Goal: Information Seeking & Learning: Learn about a topic

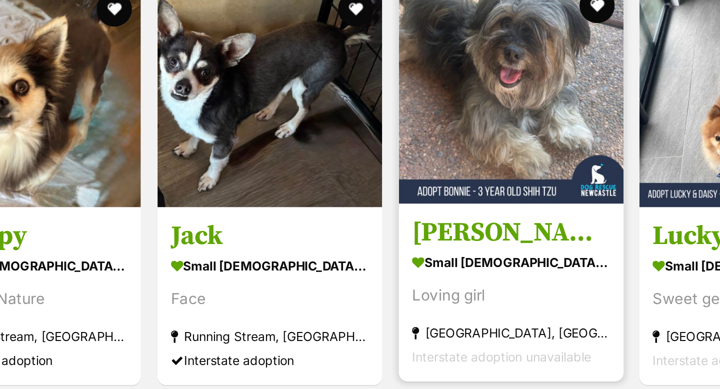
click at [516, 60] on img at bounding box center [512, 68] width 128 height 128
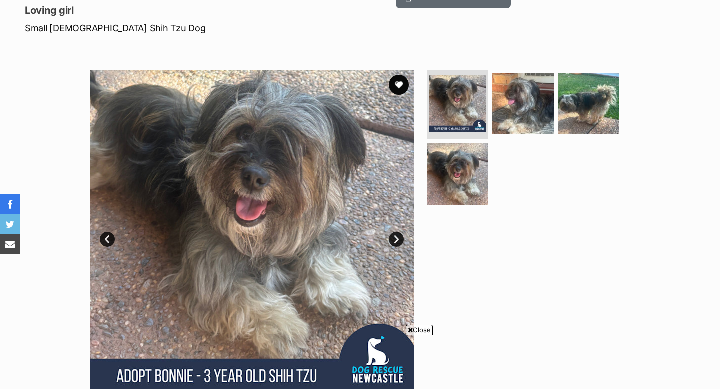
click at [399, 232] on link "Next" at bounding box center [396, 239] width 15 height 15
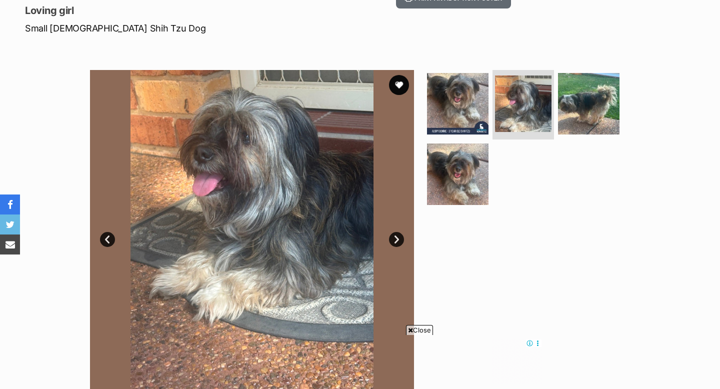
click at [398, 232] on link "Next" at bounding box center [396, 239] width 15 height 15
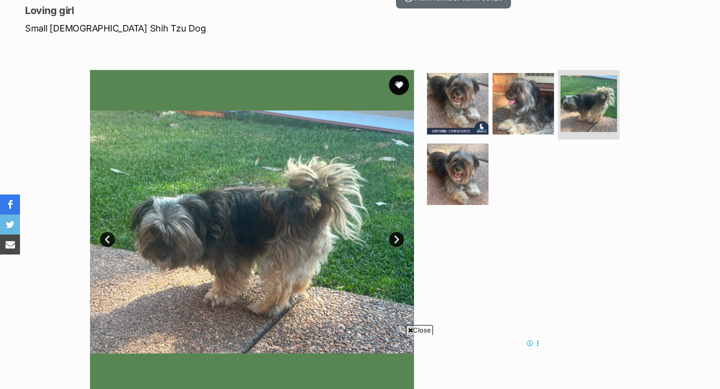
click at [398, 232] on link "Next" at bounding box center [396, 239] width 15 height 15
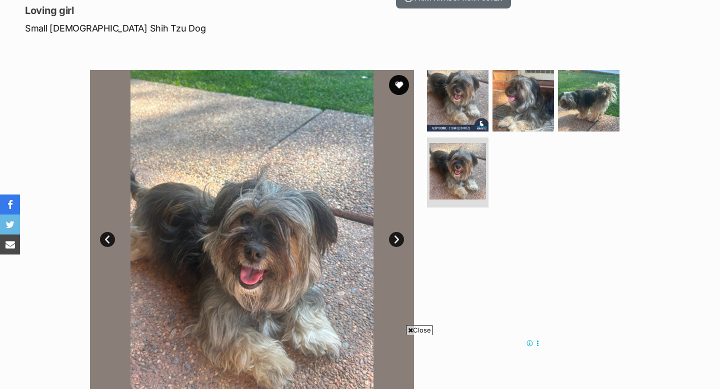
click at [395, 232] on link "Next" at bounding box center [396, 239] width 15 height 15
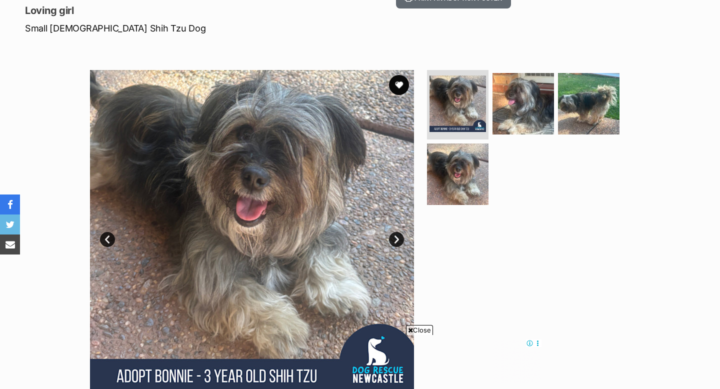
click at [398, 232] on link "Next" at bounding box center [396, 239] width 15 height 15
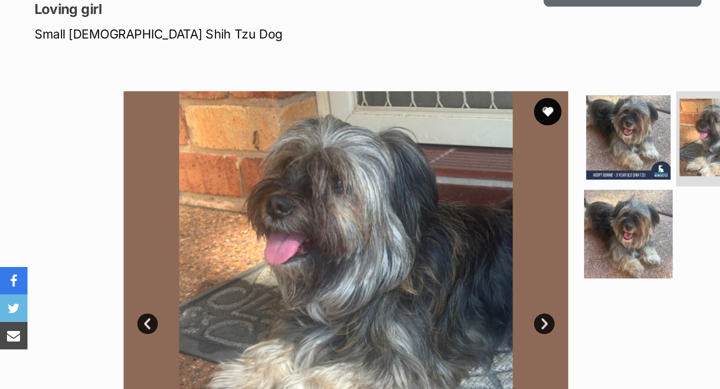
scroll to position [161, 0]
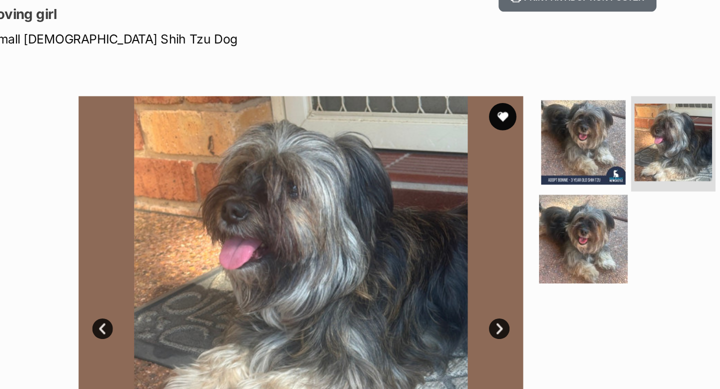
click at [466, 146] on img at bounding box center [458, 174] width 65 height 65
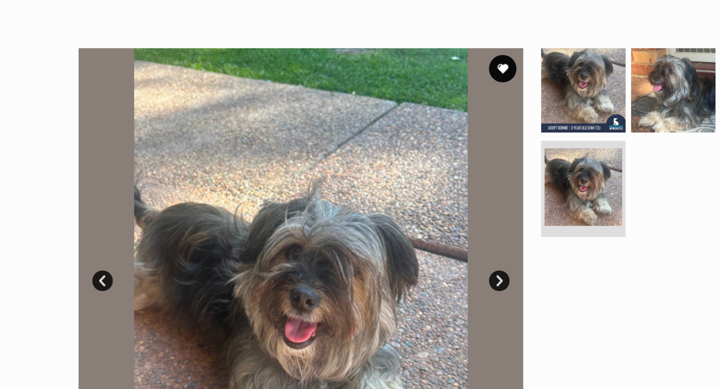
scroll to position [153, 0]
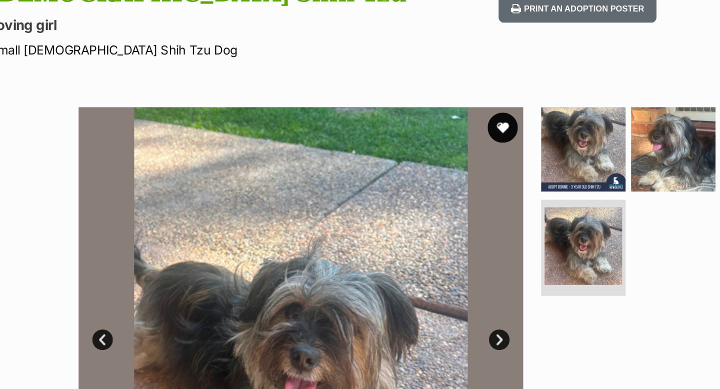
click at [399, 82] on button "favourite" at bounding box center [399, 93] width 22 height 22
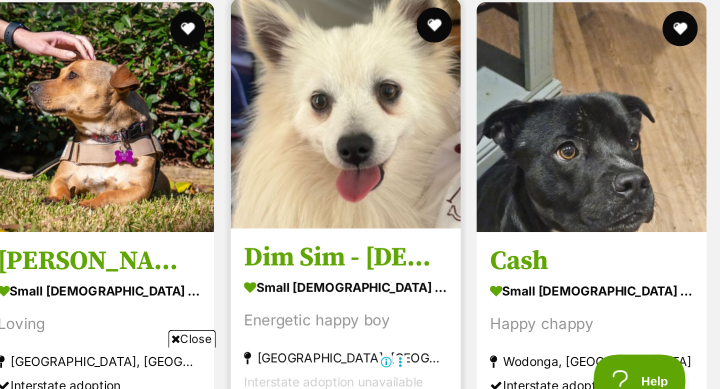
click at [498, 234] on img at bounding box center [507, 202] width 131 height 131
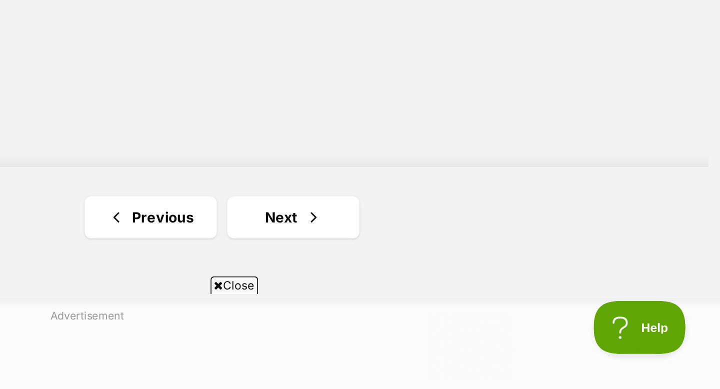
scroll to position [1791, 0]
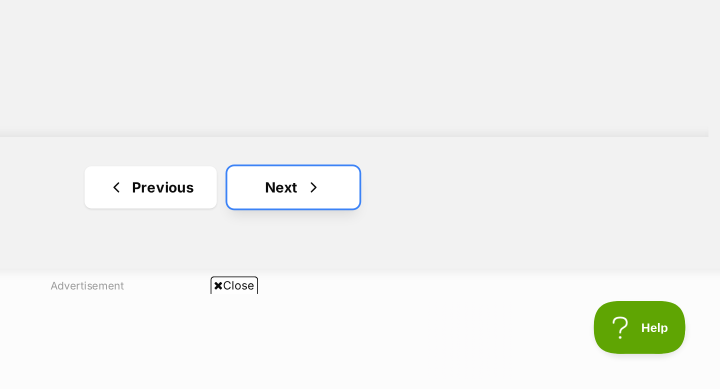
click at [471, 272] on link "Next" at bounding box center [477, 275] width 75 height 24
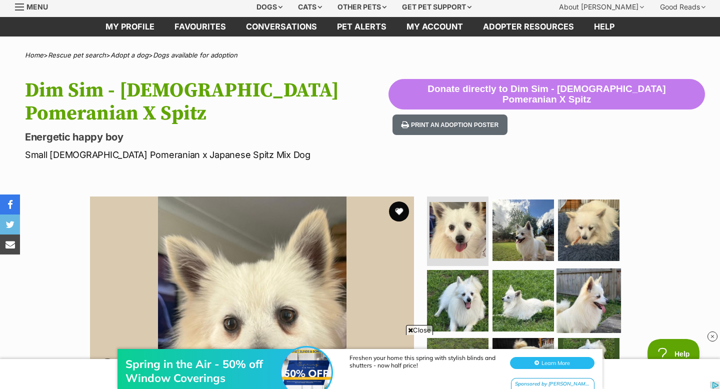
click at [583, 294] on img at bounding box center [589, 301] width 65 height 65
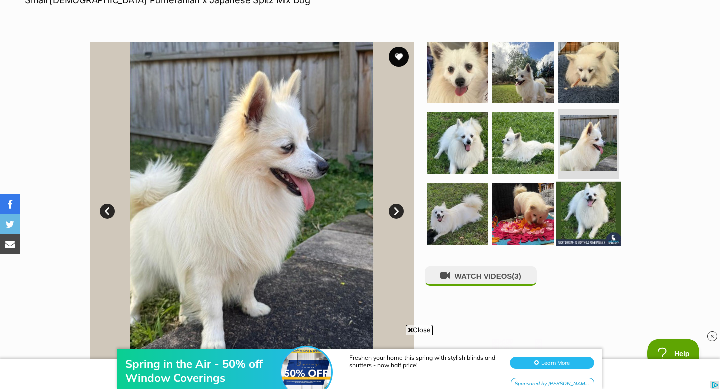
scroll to position [190, 0]
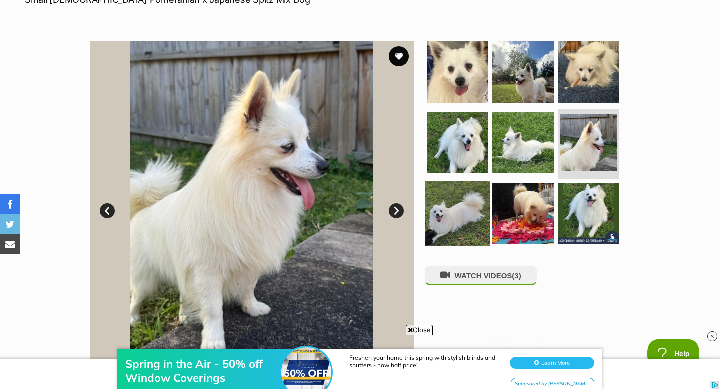
click at [449, 217] on img at bounding box center [458, 214] width 65 height 65
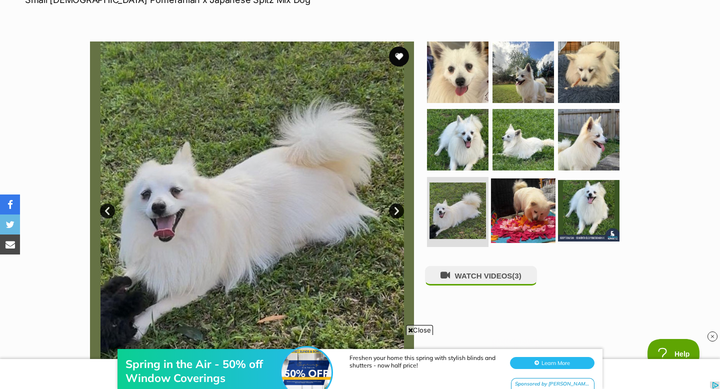
click at [546, 212] on img at bounding box center [523, 211] width 65 height 65
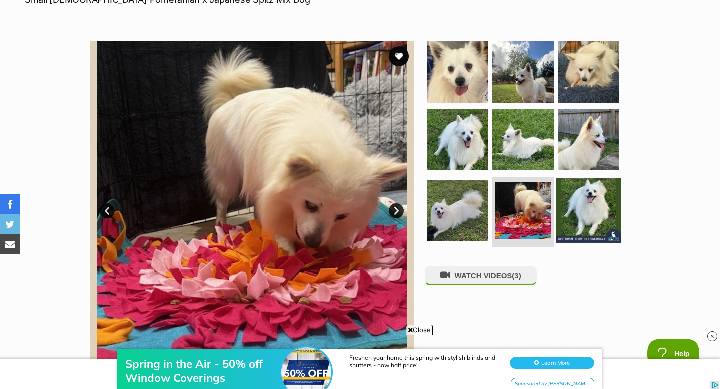
click at [617, 190] on img at bounding box center [589, 211] width 65 height 65
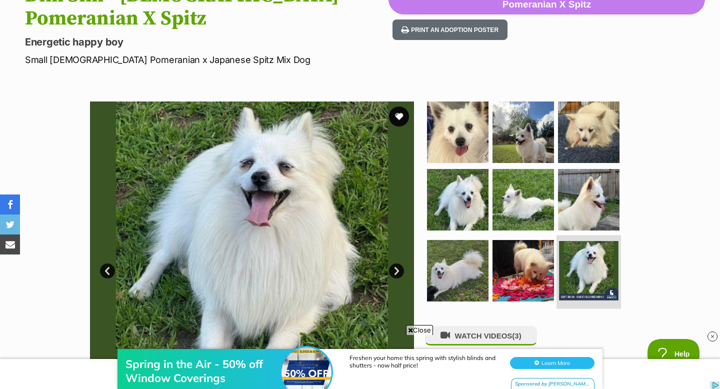
scroll to position [128, 0]
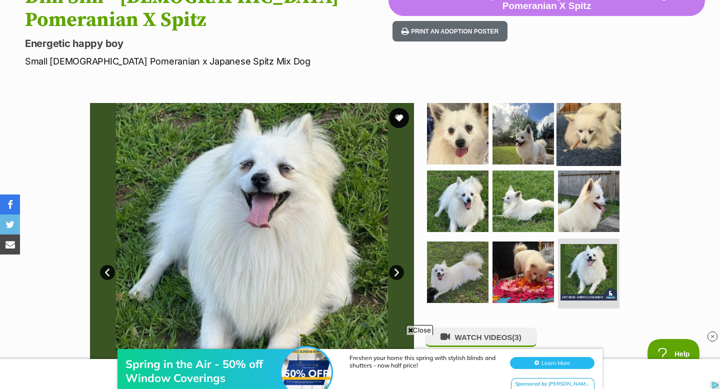
click at [577, 134] on img at bounding box center [589, 133] width 65 height 65
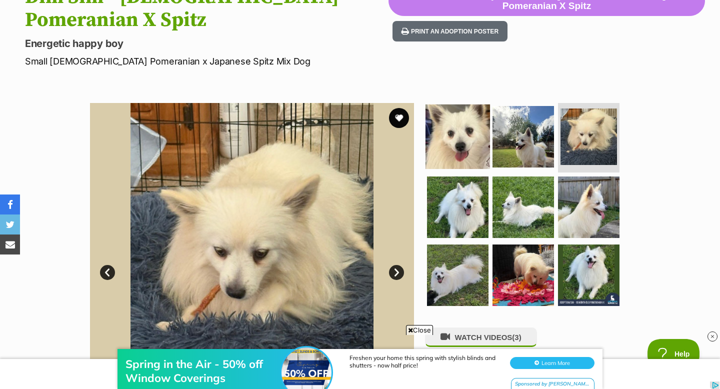
click at [462, 131] on img at bounding box center [458, 136] width 65 height 65
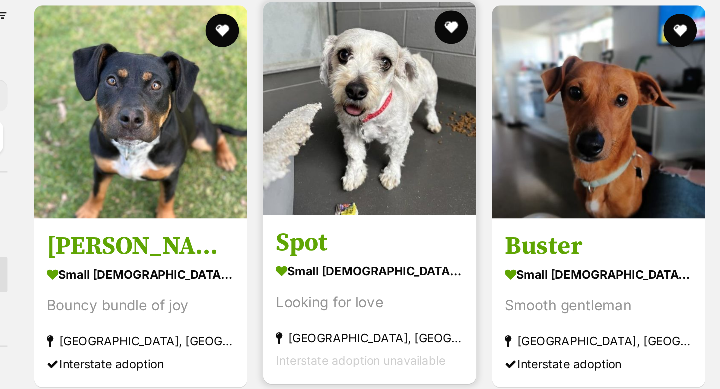
click at [365, 125] on img at bounding box center [375, 127] width 128 height 128
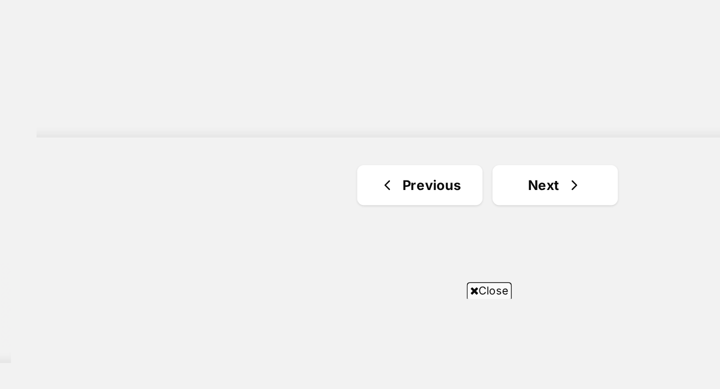
scroll to position [1726, 0]
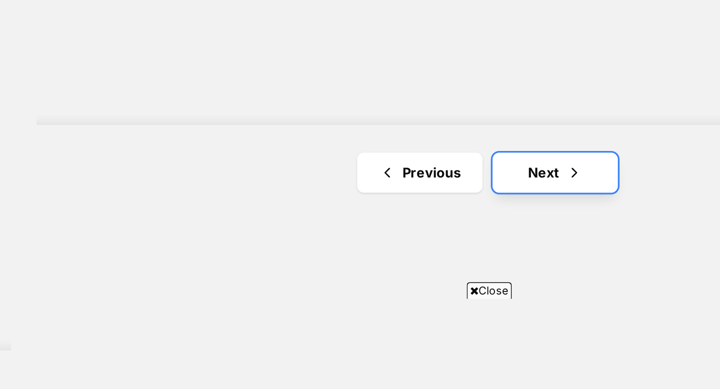
click at [499, 265] on span "Next page" at bounding box center [495, 260] width 10 height 12
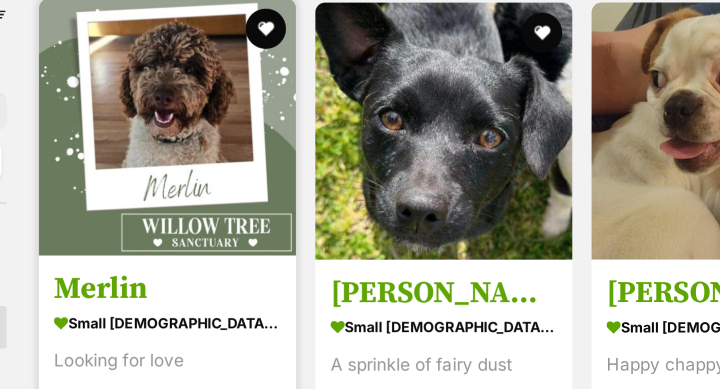
click at [243, 96] on img at bounding box center [238, 108] width 128 height 128
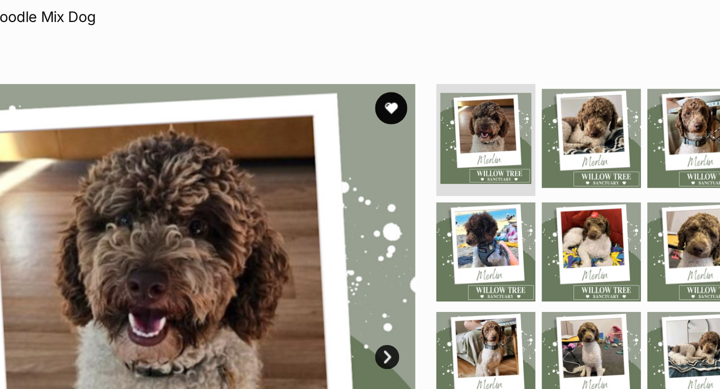
click at [399, 291] on link "Next" at bounding box center [396, 293] width 15 height 15
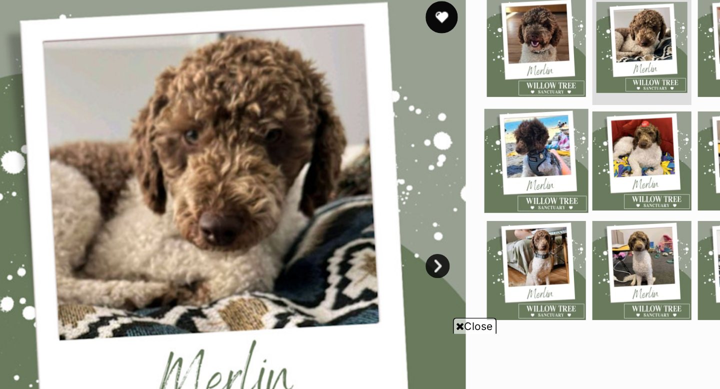
click at [397, 292] on link "Next" at bounding box center [396, 293] width 15 height 15
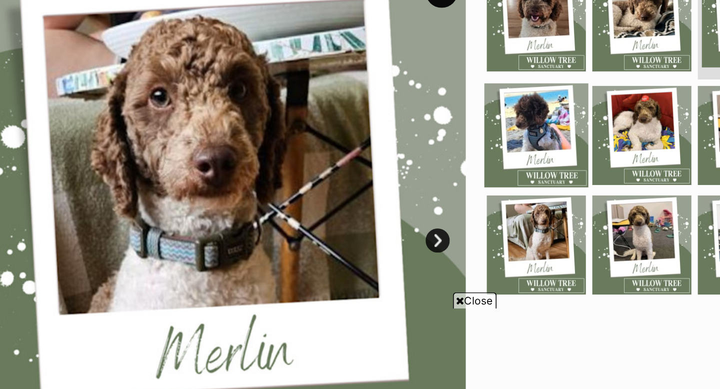
scroll to position [87, 0]
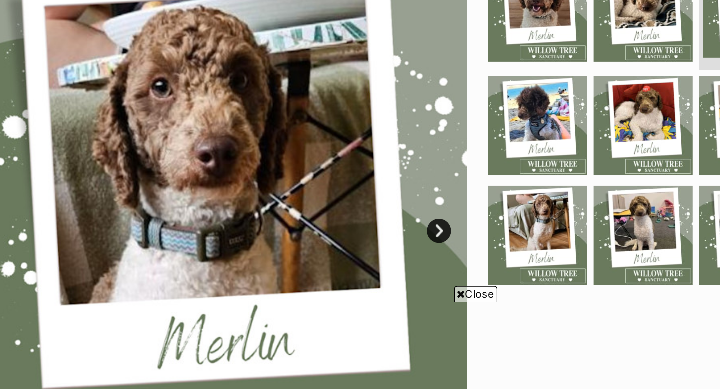
click at [399, 292] on link "Next" at bounding box center [396, 291] width 15 height 15
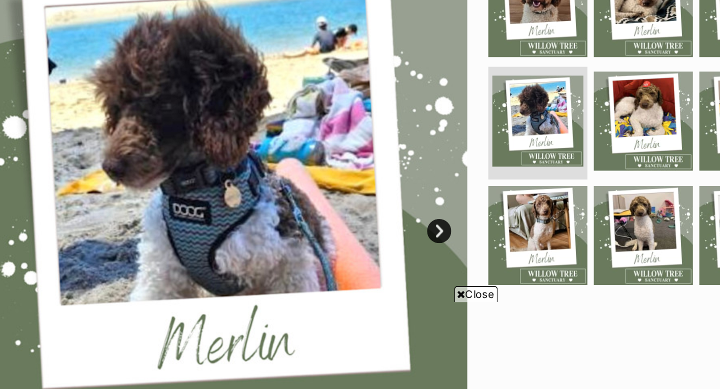
click at [399, 291] on link "Next" at bounding box center [396, 291] width 15 height 15
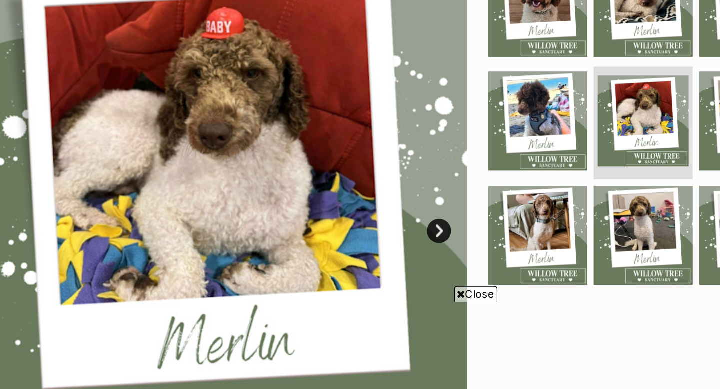
click at [399, 291] on link "Next" at bounding box center [396, 291] width 15 height 15
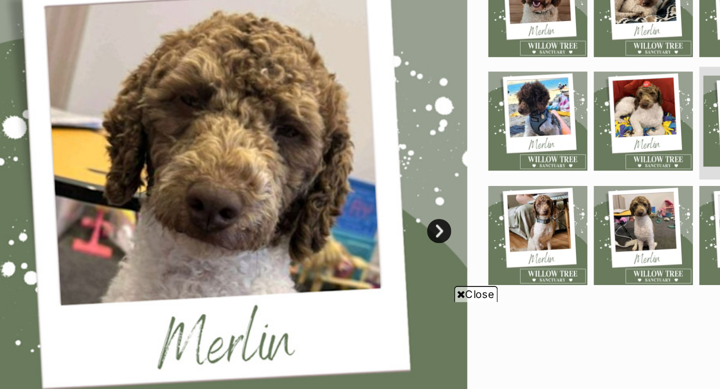
click at [399, 291] on link "Next" at bounding box center [396, 291] width 15 height 15
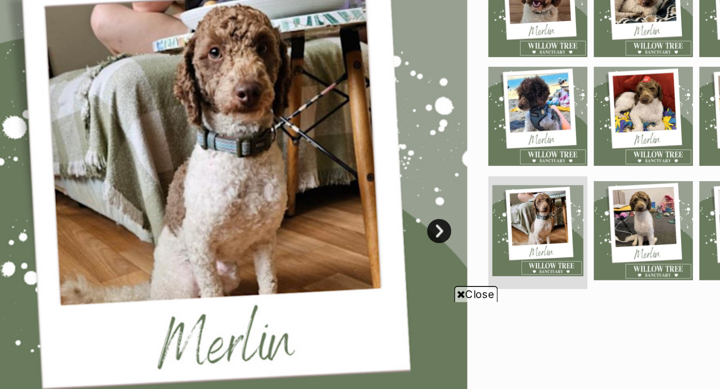
click at [399, 291] on link "Next" at bounding box center [396, 291] width 15 height 15
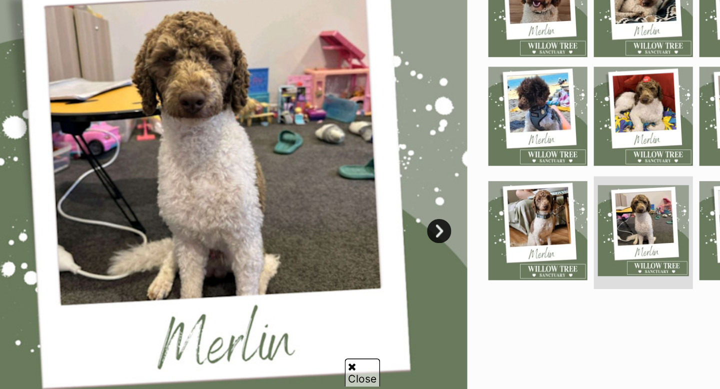
click at [399, 291] on link "Next" at bounding box center [396, 291] width 15 height 15
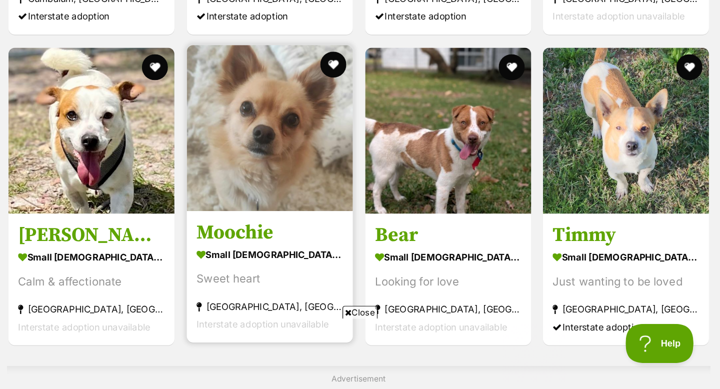
scroll to position [442, 0]
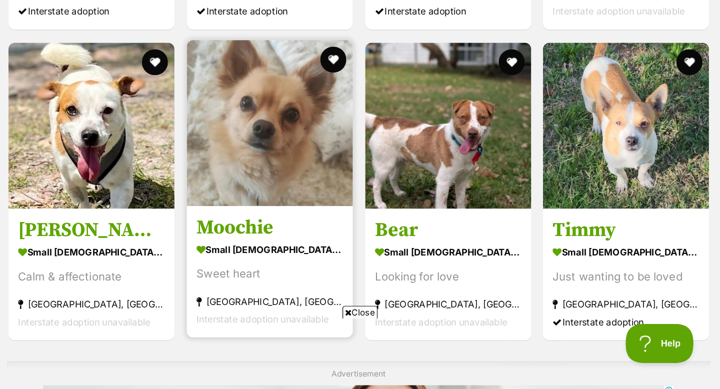
click at [394, 192] on img at bounding box center [375, 185] width 128 height 128
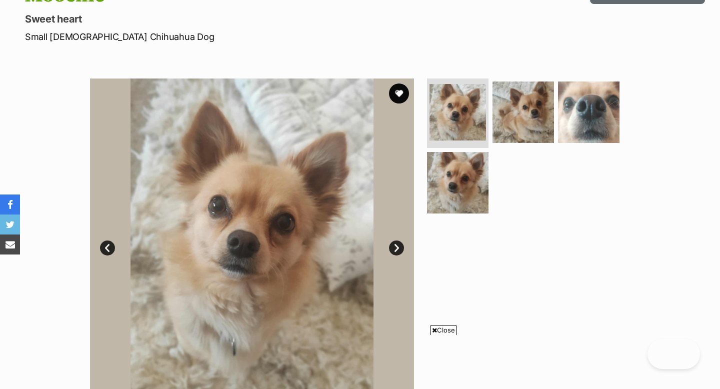
scroll to position [181, 0]
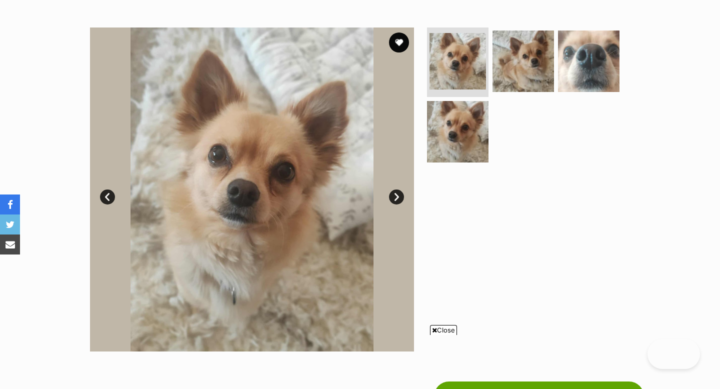
click at [398, 198] on link "Next" at bounding box center [396, 197] width 15 height 15
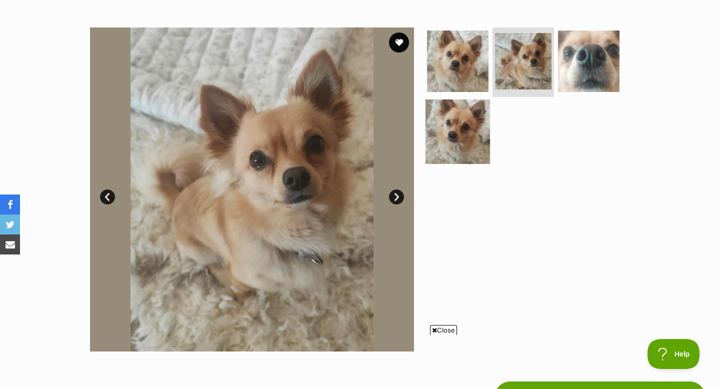
scroll to position [0, 0]
click at [461, 138] on img at bounding box center [458, 132] width 65 height 65
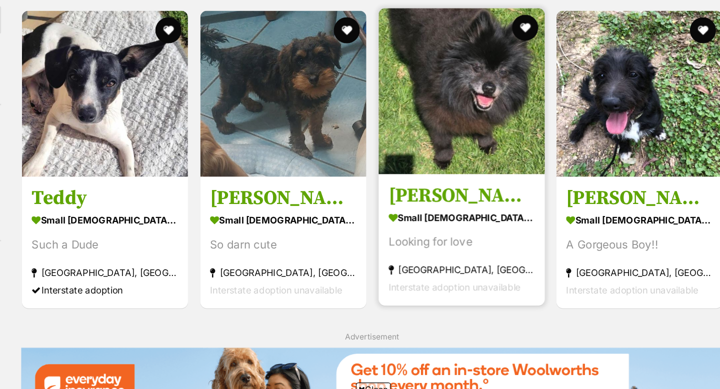
click at [529, 119] on img at bounding box center [512, 102] width 128 height 128
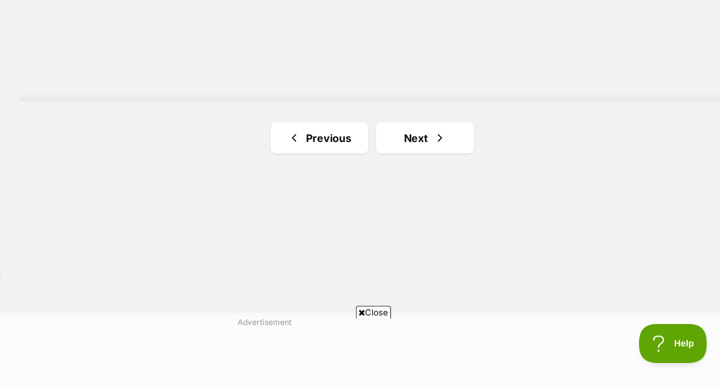
scroll to position [1791, 0]
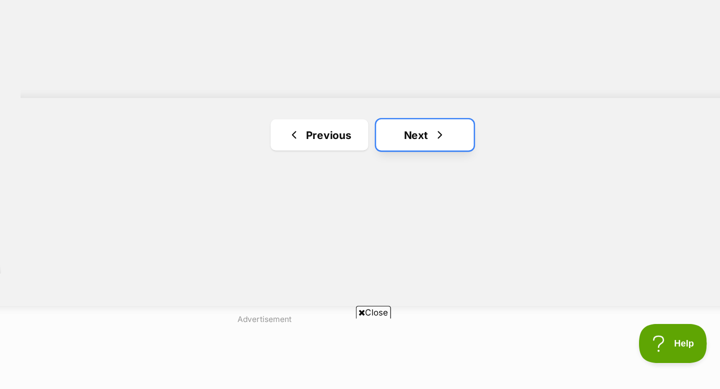
click at [488, 191] on link "Next" at bounding box center [483, 194] width 75 height 24
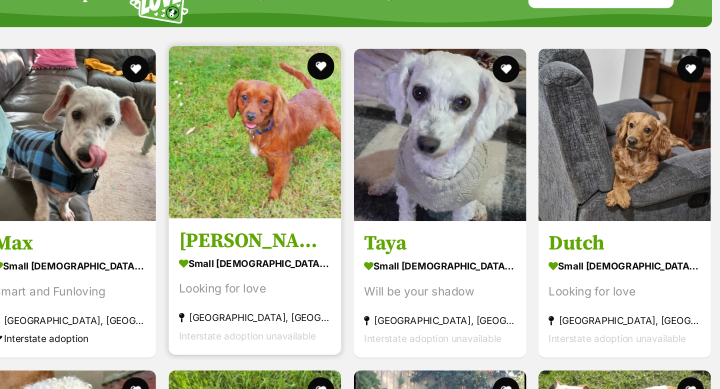
scroll to position [353, 0]
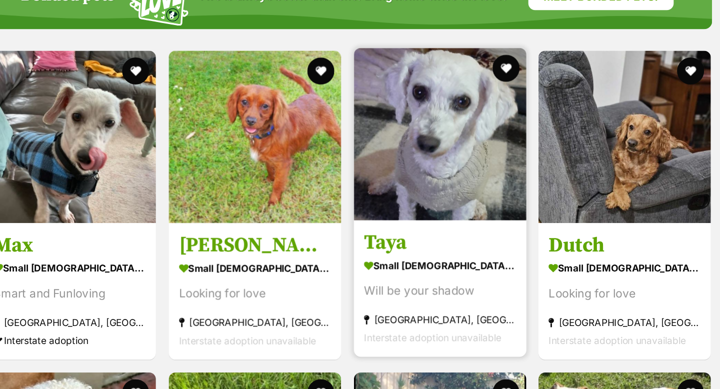
click at [516, 98] on img at bounding box center [512, 100] width 128 height 128
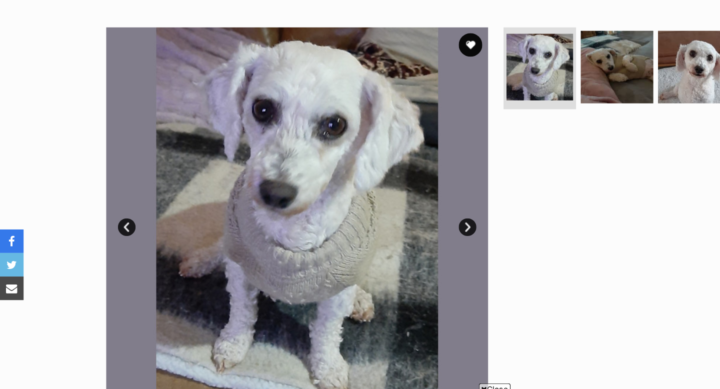
scroll to position [183, 0]
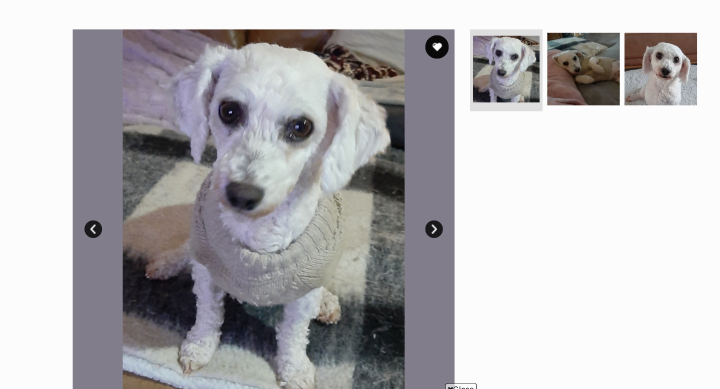
click at [397, 194] on link "Next" at bounding box center [396, 194] width 15 height 15
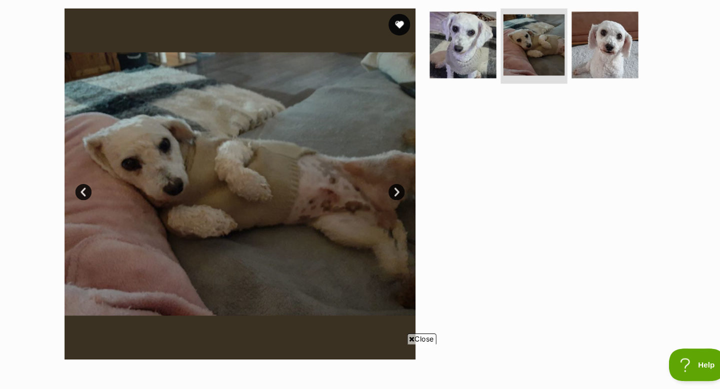
click at [397, 193] on link "Next" at bounding box center [396, 194] width 15 height 15
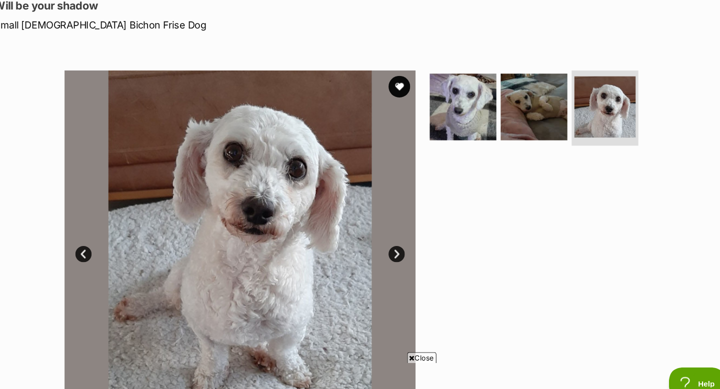
scroll to position [141, 0]
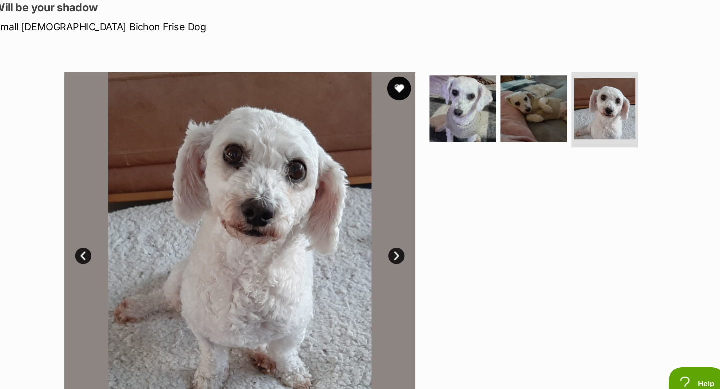
click at [402, 78] on button "favourite" at bounding box center [399, 82] width 22 height 22
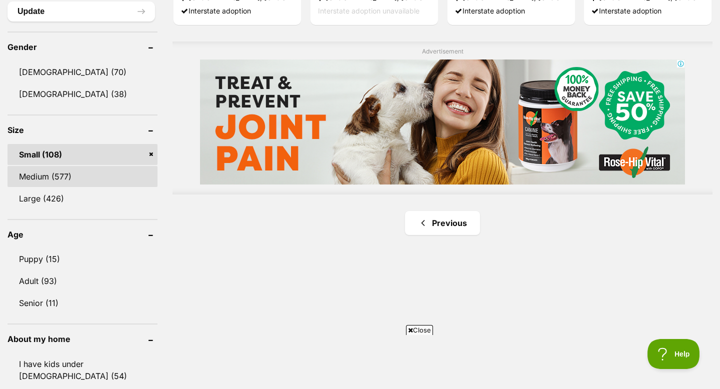
click at [56, 174] on link "Medium (577)" at bounding box center [83, 176] width 150 height 21
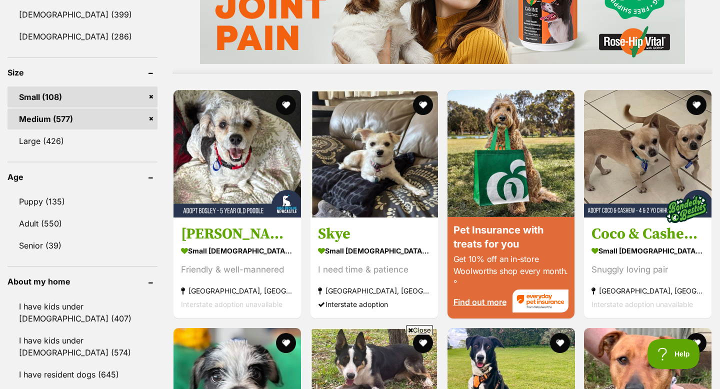
scroll to position [893, 0]
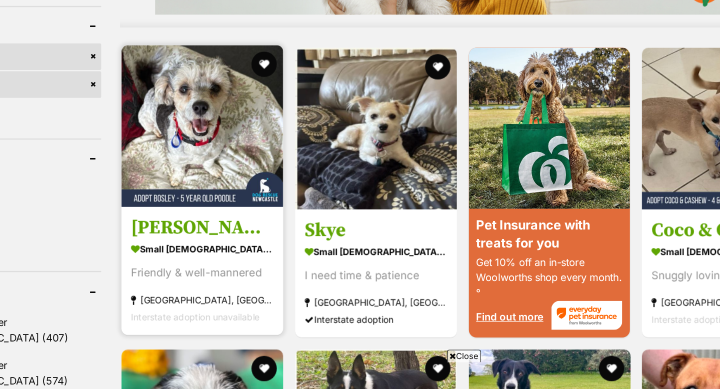
click at [257, 173] on img at bounding box center [238, 149] width 128 height 128
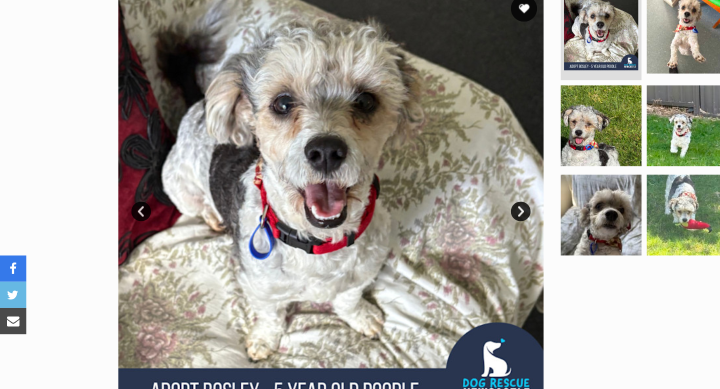
scroll to position [238, 0]
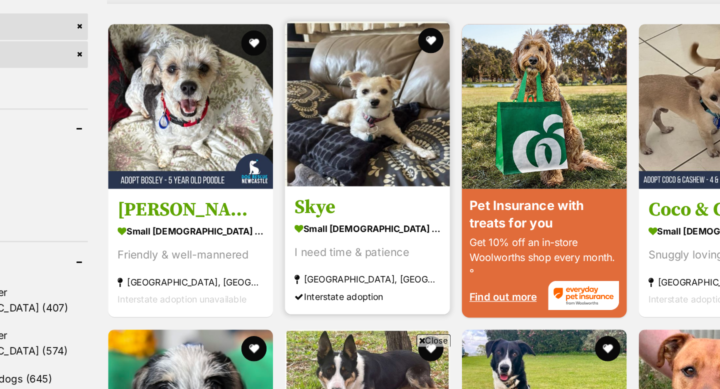
click at [369, 166] on img at bounding box center [368, 144] width 130 height 130
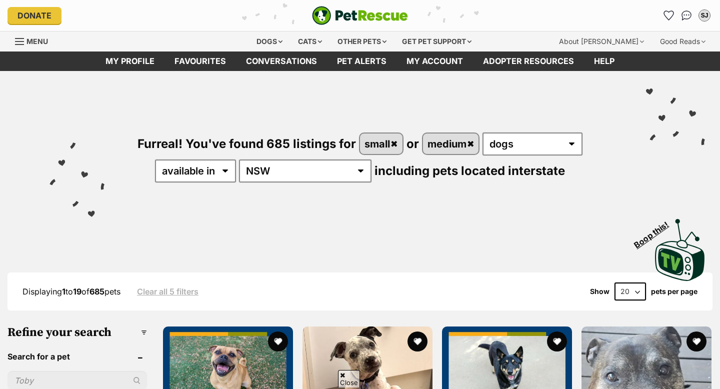
scroll to position [893, 0]
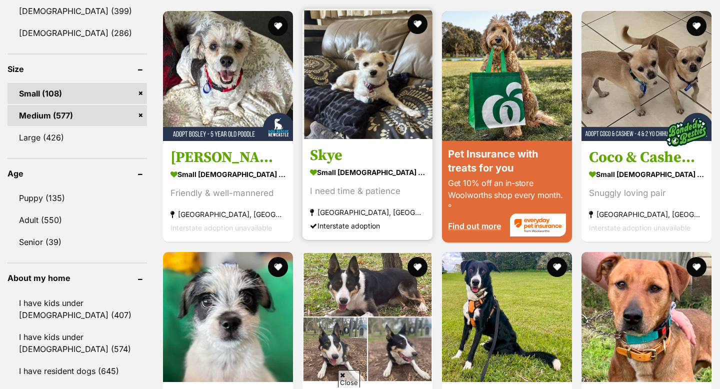
click at [364, 94] on img at bounding box center [368, 74] width 130 height 130
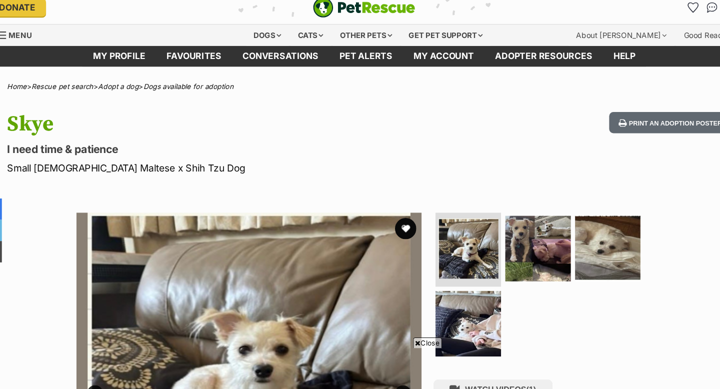
scroll to position [77, 0]
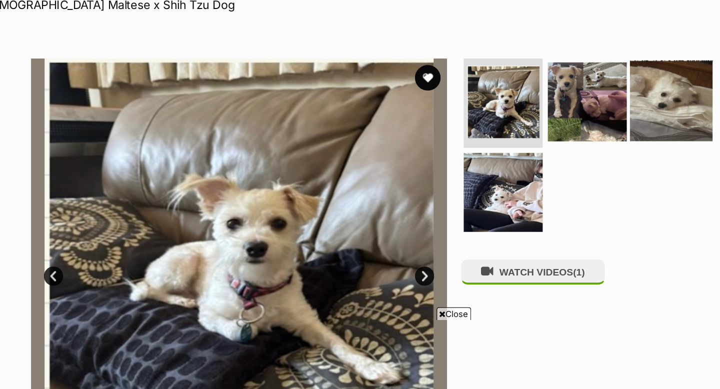
click at [584, 165] on img at bounding box center [589, 165] width 65 height 65
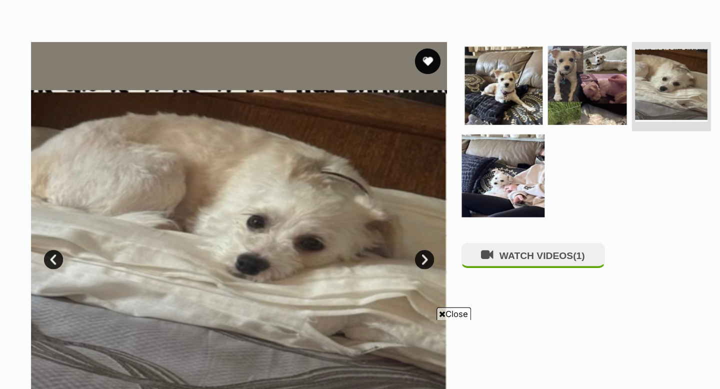
scroll to position [118, 0]
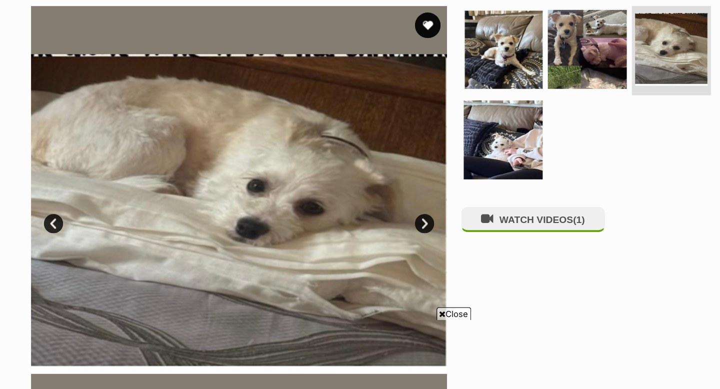
click at [395, 259] on link "Next" at bounding box center [396, 260] width 15 height 15
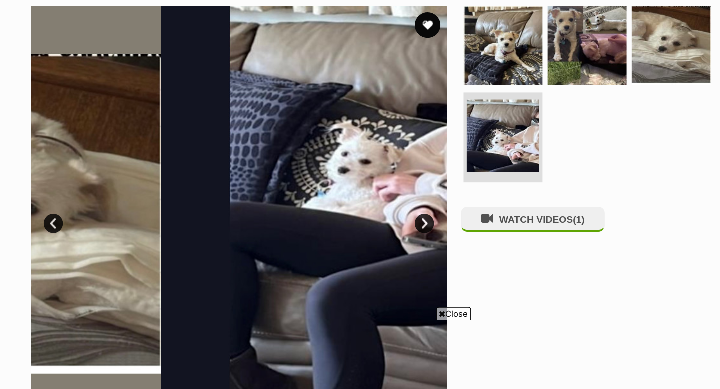
scroll to position [0, 0]
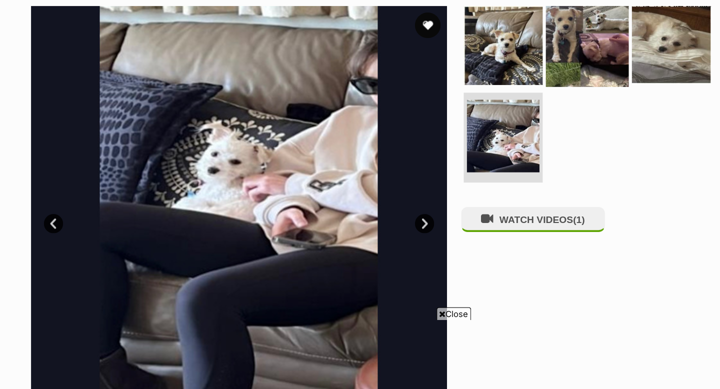
click at [514, 136] on img at bounding box center [523, 121] width 65 height 65
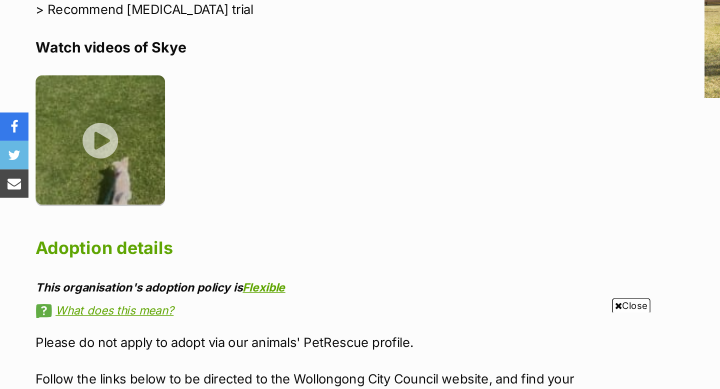
scroll to position [1231, 0]
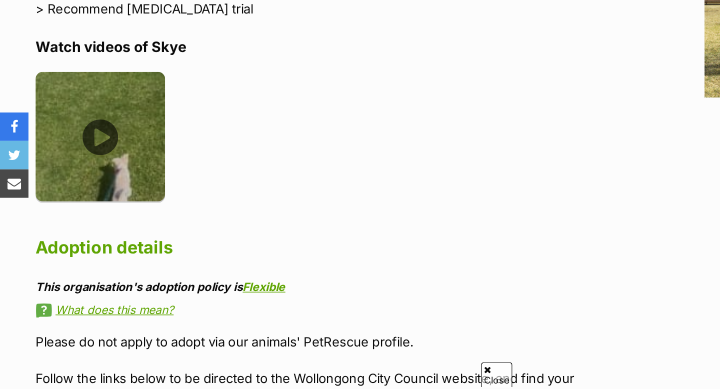
click at [69, 192] on img at bounding box center [70, 211] width 91 height 91
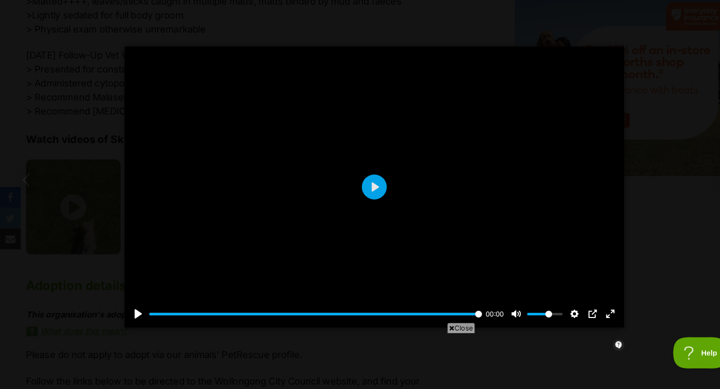
scroll to position [1230, 0]
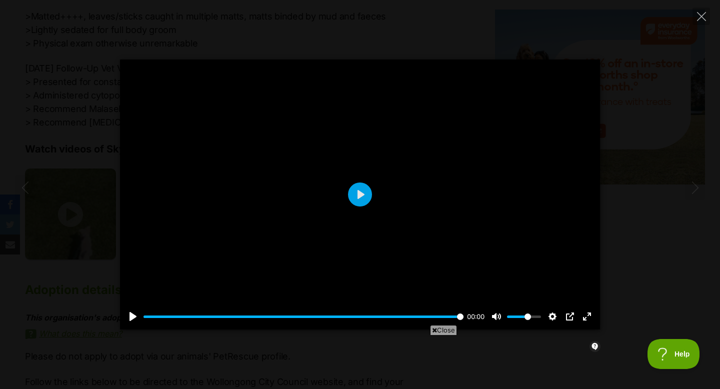
click at [531, 149] on div at bounding box center [360, 195] width 480 height 270
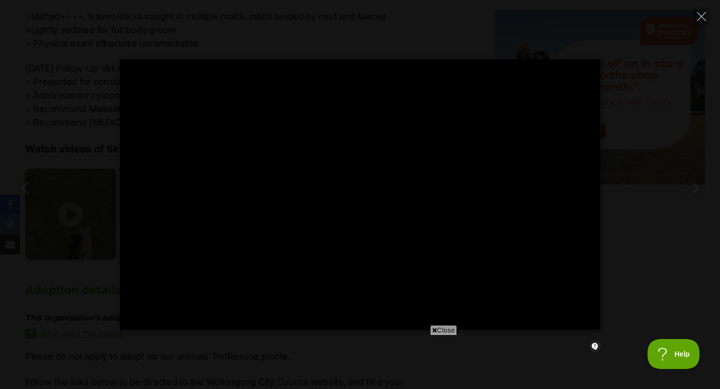
type input "100"
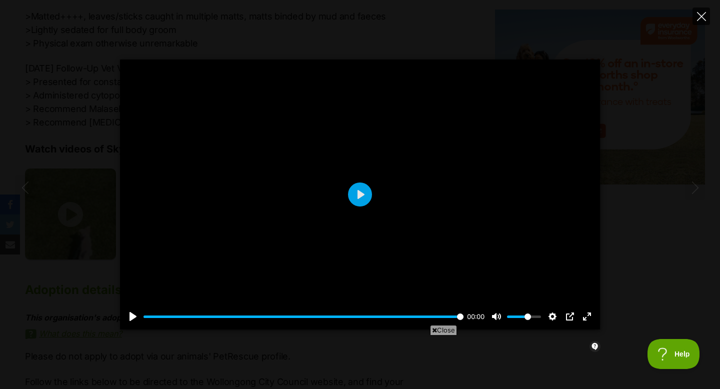
click at [700, 18] on icon "Close" at bounding box center [701, 16] width 9 height 9
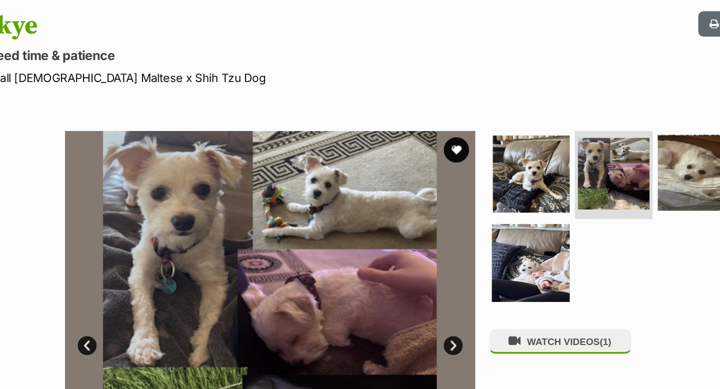
scroll to position [103, 0]
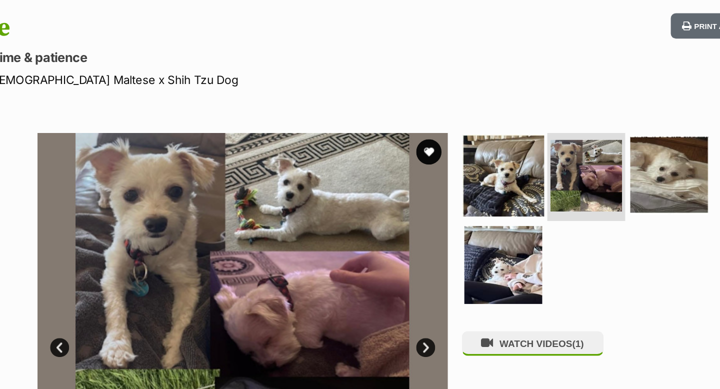
click at [455, 152] on img at bounding box center [458, 138] width 65 height 65
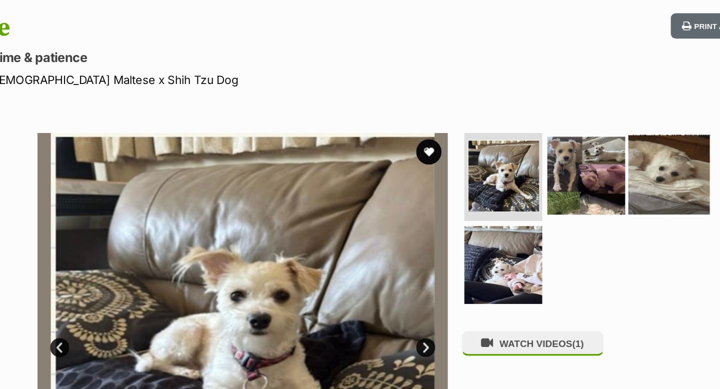
scroll to position [0, 0]
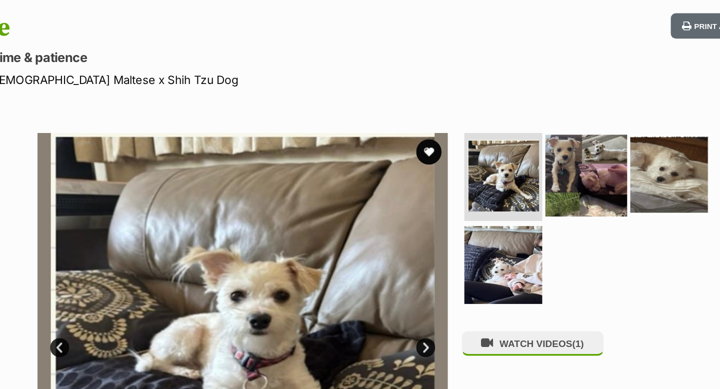
click at [515, 145] on img at bounding box center [523, 138] width 65 height 65
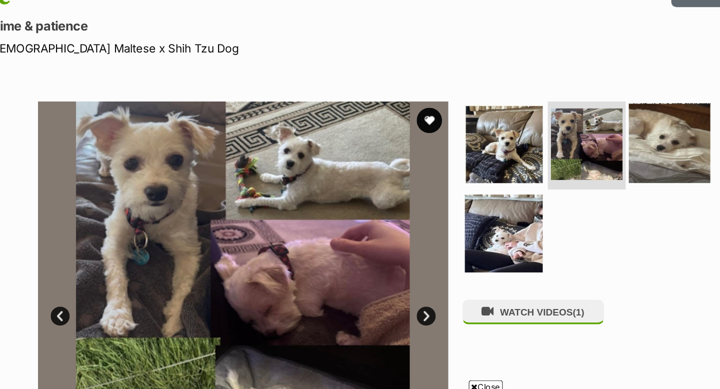
click at [590, 143] on img at bounding box center [589, 138] width 65 height 65
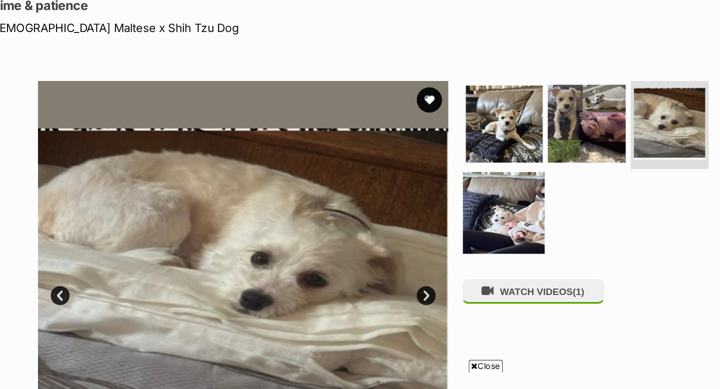
click at [472, 205] on img at bounding box center [458, 209] width 65 height 65
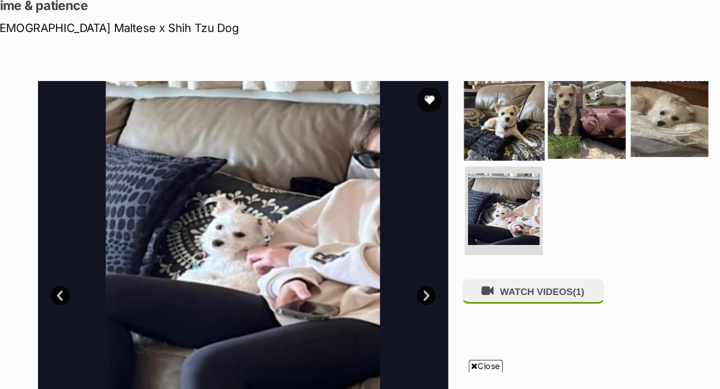
click at [472, 150] on img at bounding box center [458, 135] width 65 height 65
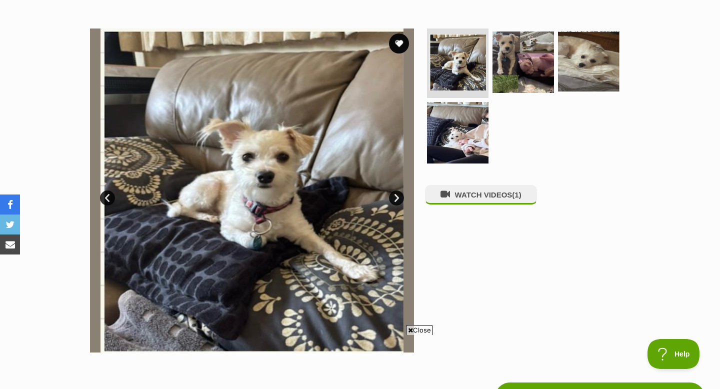
scroll to position [157, 0]
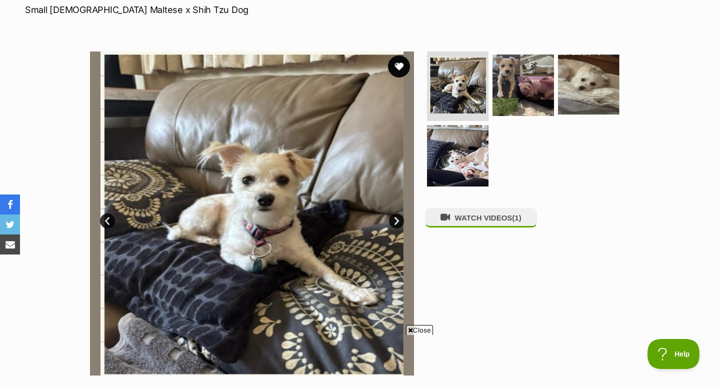
click at [402, 66] on button "favourite" at bounding box center [399, 67] width 22 height 22
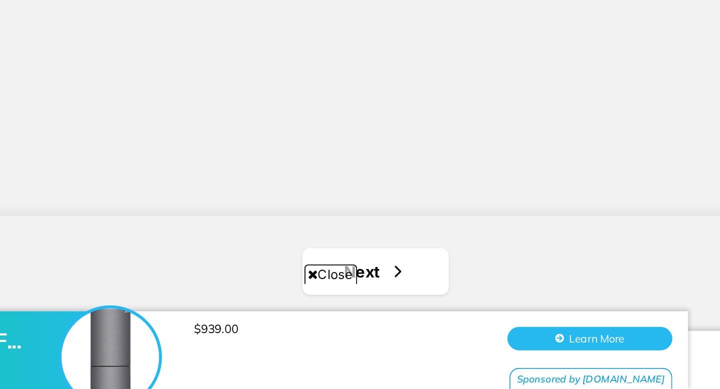
scroll to position [1658, 0]
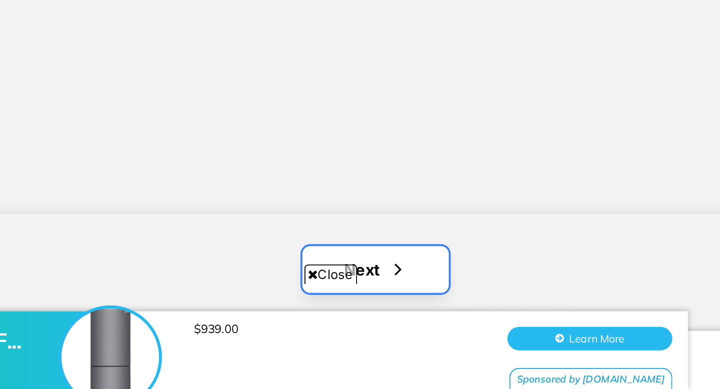
click at [453, 327] on span "Next page" at bounding box center [454, 328] width 10 height 12
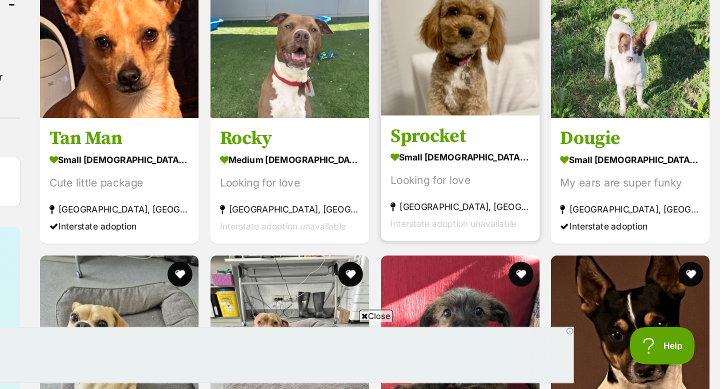
click at [503, 134] on img at bounding box center [512, 106] width 128 height 128
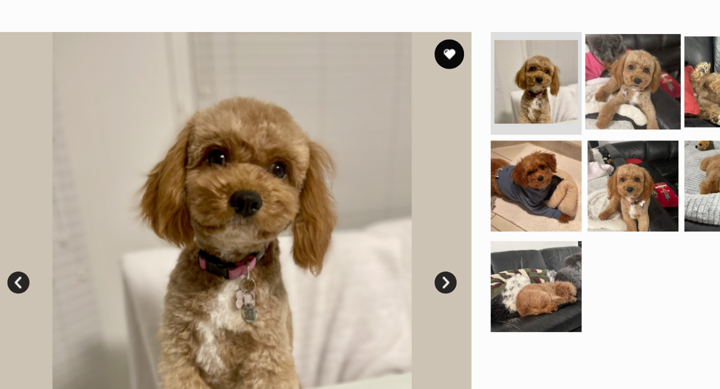
click at [536, 50] on img at bounding box center [523, 58] width 65 height 65
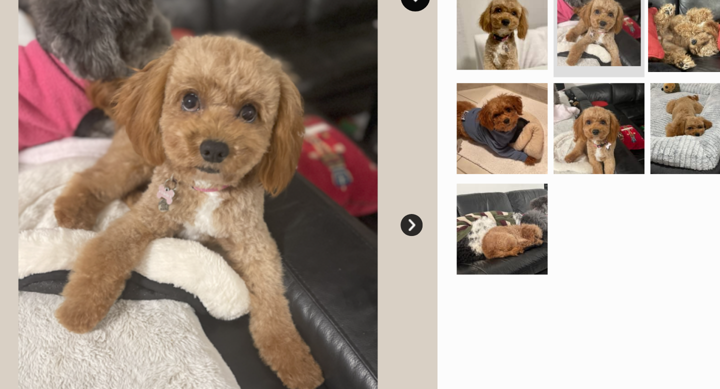
click at [584, 67] on img at bounding box center [589, 58] width 65 height 65
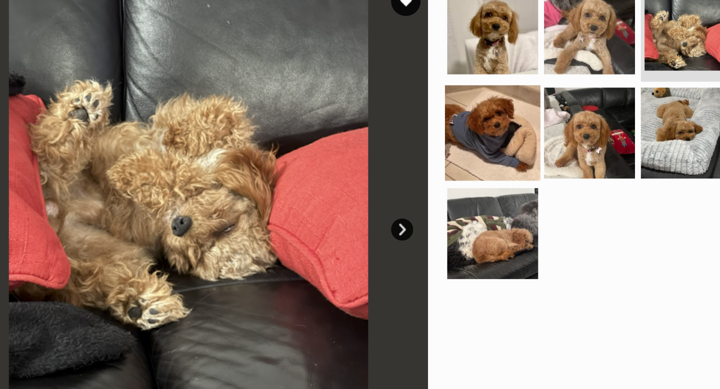
click at [463, 146] on img at bounding box center [458, 129] width 65 height 65
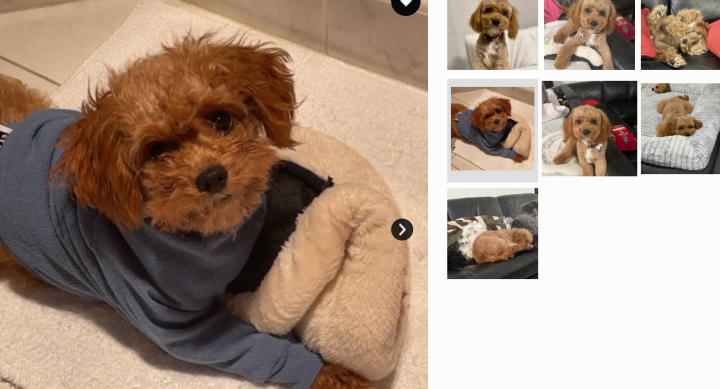
click at [523, 126] on img at bounding box center [523, 126] width 65 height 65
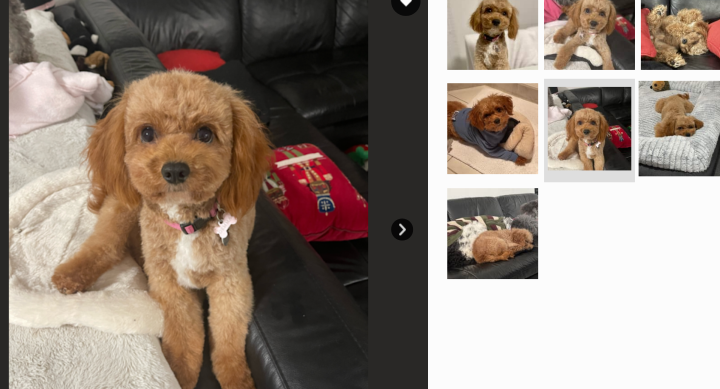
click at [576, 116] on img at bounding box center [589, 126] width 65 height 65
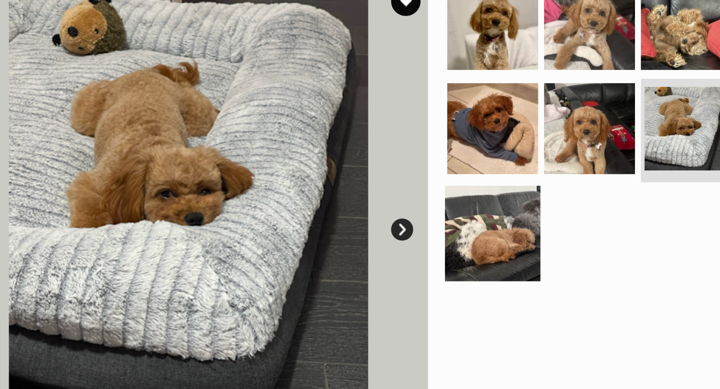
click at [469, 208] on img at bounding box center [458, 197] width 65 height 65
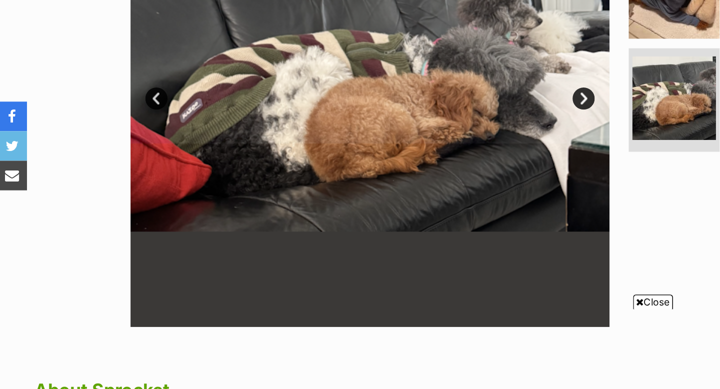
scroll to position [195, 0]
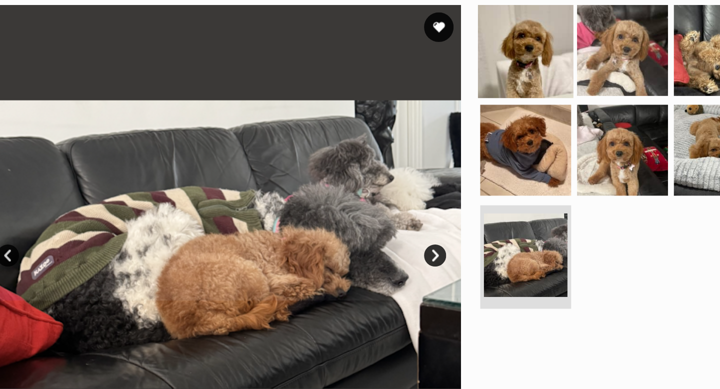
click at [461, 44] on img at bounding box center [458, 44] width 65 height 65
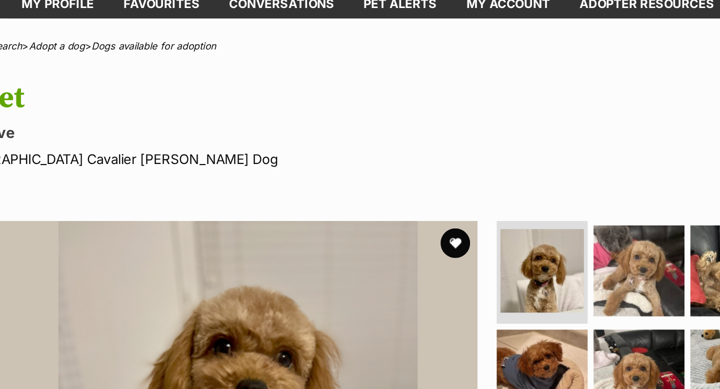
scroll to position [54, 0]
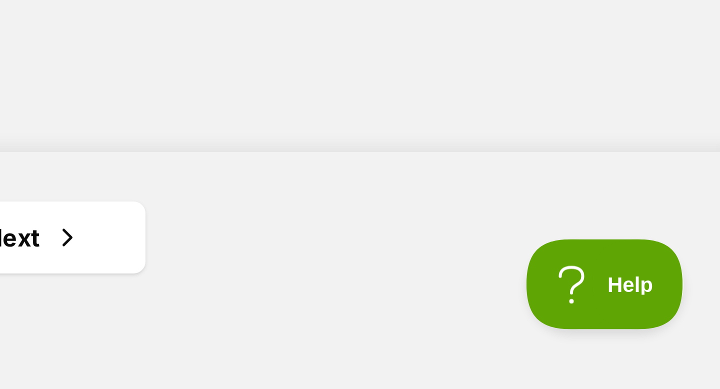
scroll to position [1654, 0]
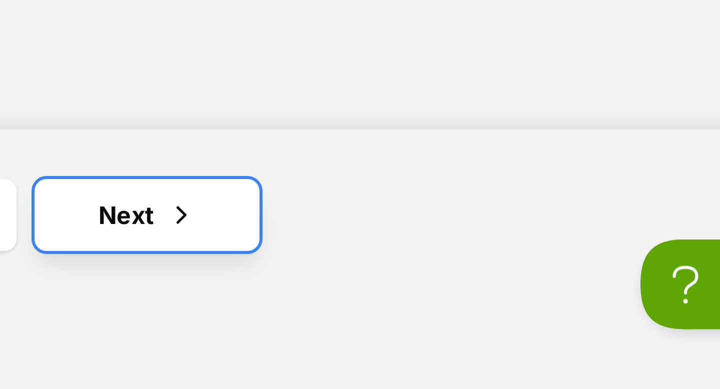
click at [478, 332] on link "Next" at bounding box center [483, 331] width 75 height 24
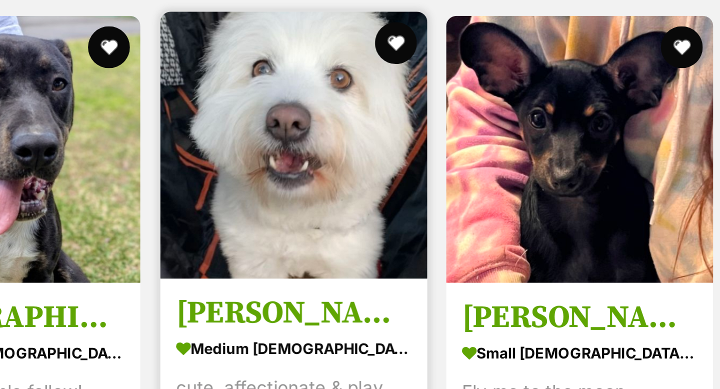
scroll to position [501, 0]
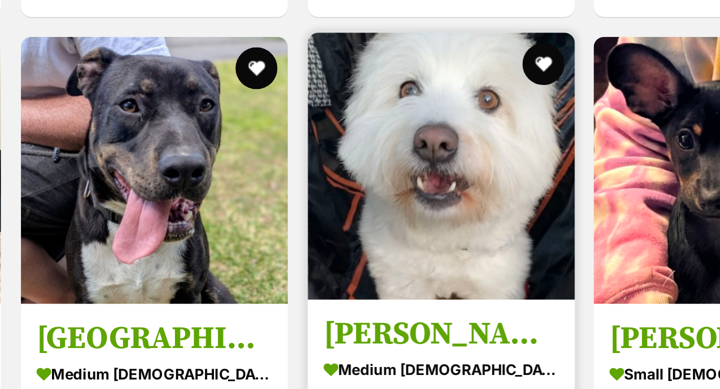
click at [523, 172] on img at bounding box center [512, 190] width 128 height 128
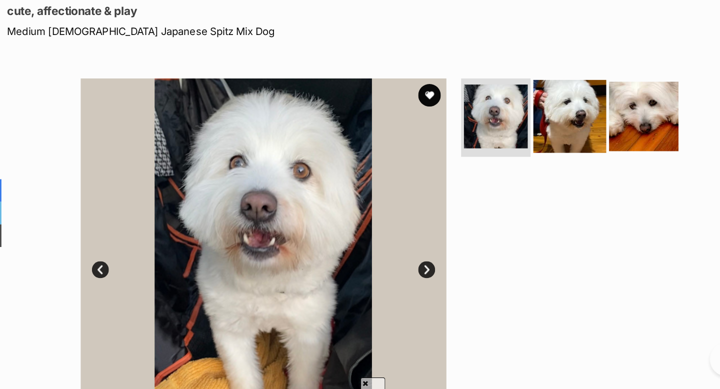
click at [522, 132] on img at bounding box center [523, 138] width 65 height 65
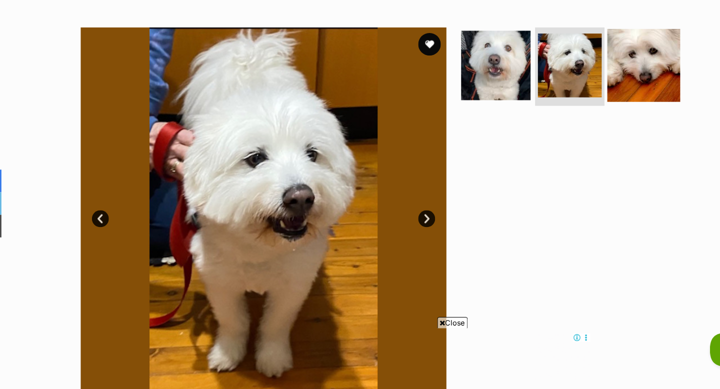
click at [577, 102] on img at bounding box center [589, 102] width 65 height 65
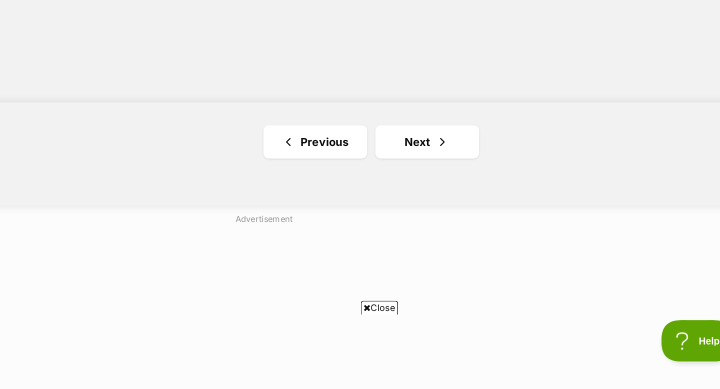
scroll to position [1861, 0]
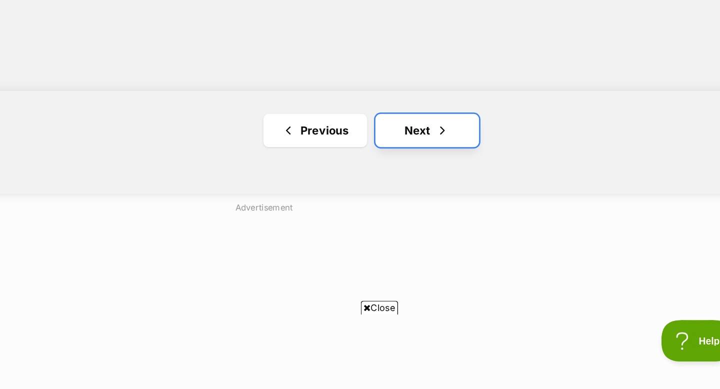
click at [483, 209] on link "Next" at bounding box center [478, 202] width 75 height 24
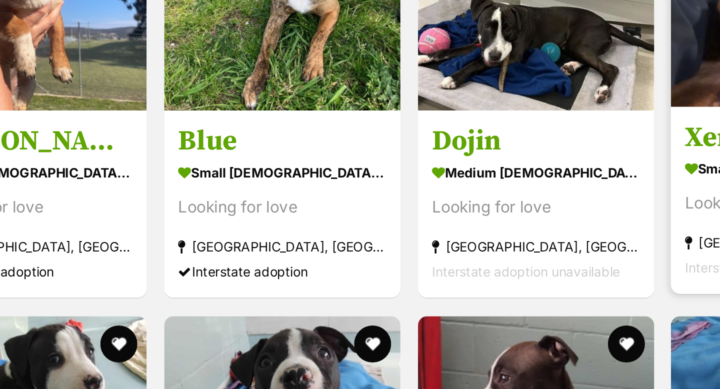
scroll to position [286, 0]
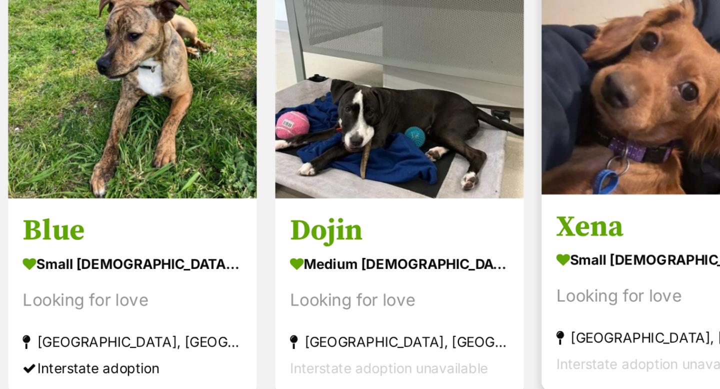
click at [629, 137] on img at bounding box center [648, 103] width 128 height 128
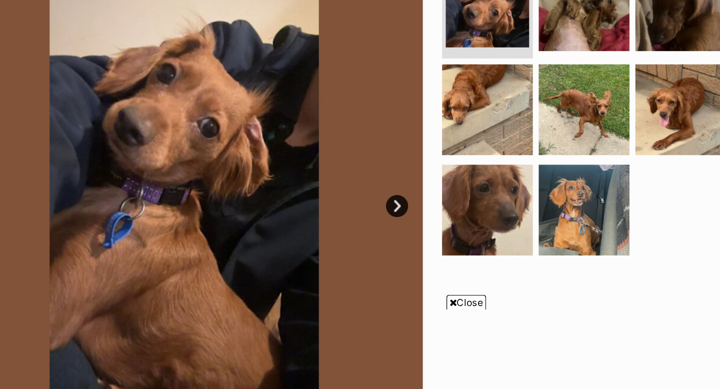
scroll to position [114, 0]
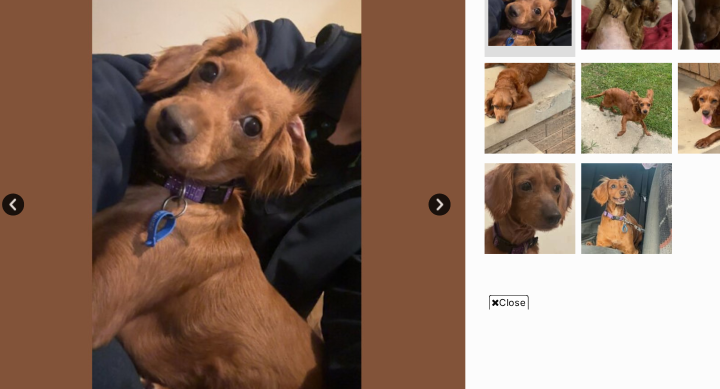
click at [399, 266] on link "Next" at bounding box center [396, 264] width 15 height 15
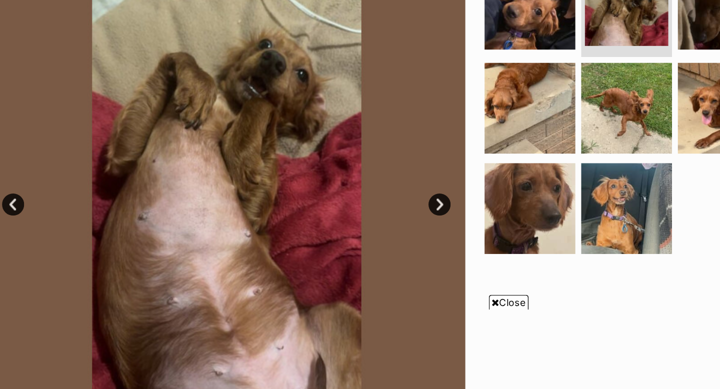
click at [398, 265] on link "Next" at bounding box center [396, 264] width 15 height 15
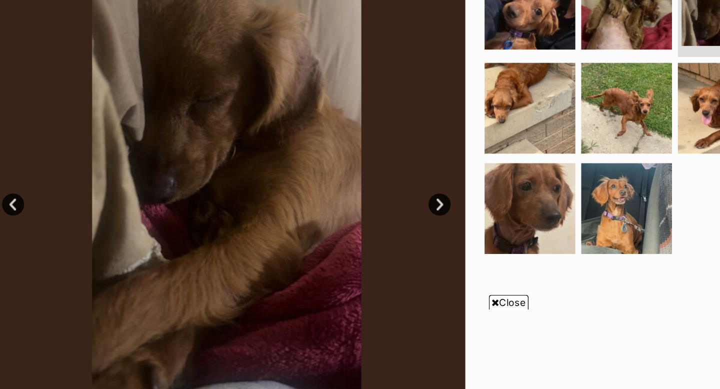
scroll to position [0, 0]
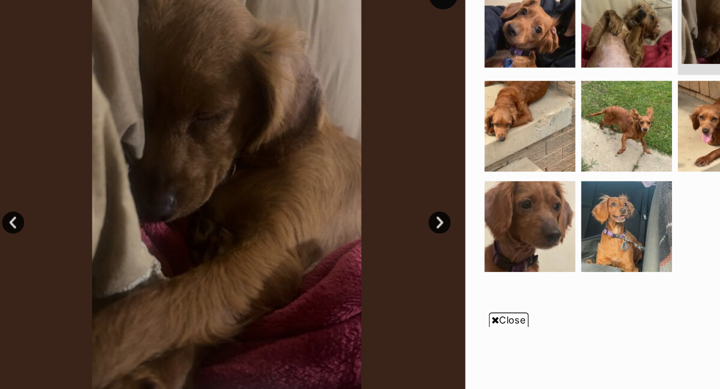
click at [396, 262] on link "Next" at bounding box center [396, 264] width 15 height 15
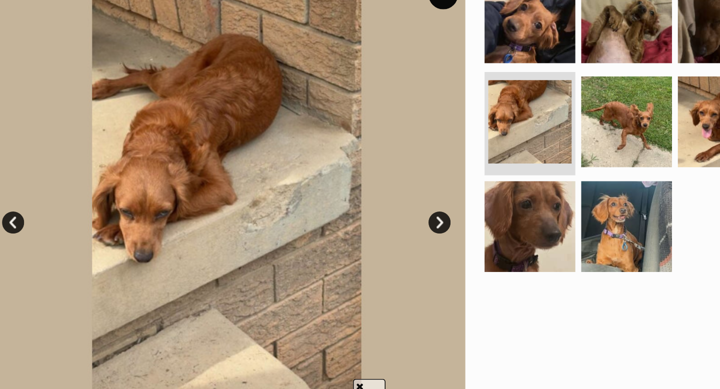
click at [397, 264] on link "Next" at bounding box center [396, 264] width 15 height 15
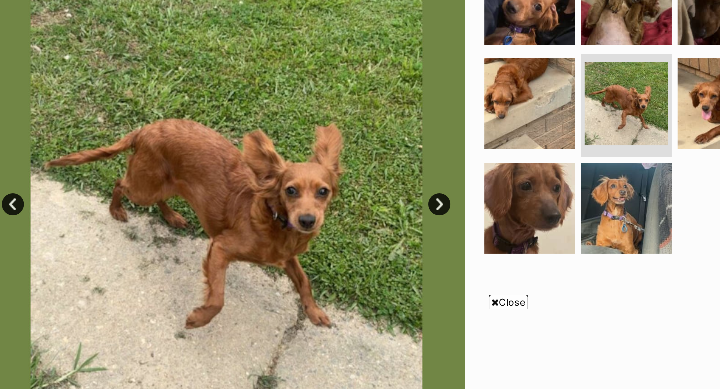
scroll to position [114, 0]
click at [395, 263] on link "Next" at bounding box center [396, 263] width 15 height 15
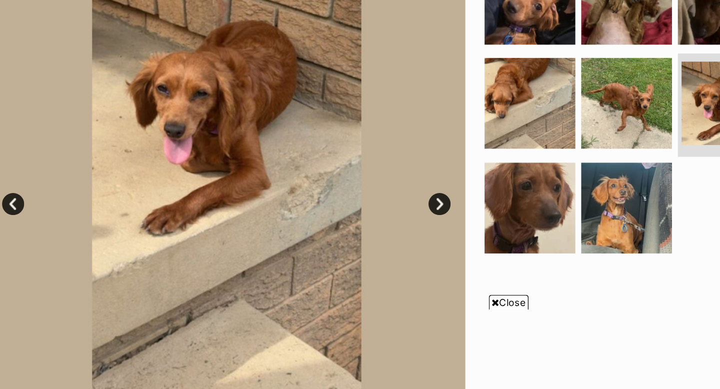
scroll to position [0, 0]
click at [395, 261] on link "Next" at bounding box center [396, 263] width 15 height 15
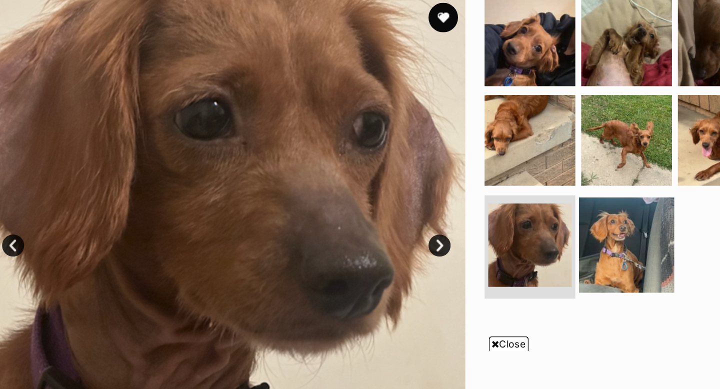
click at [520, 250] on img at bounding box center [523, 263] width 65 height 65
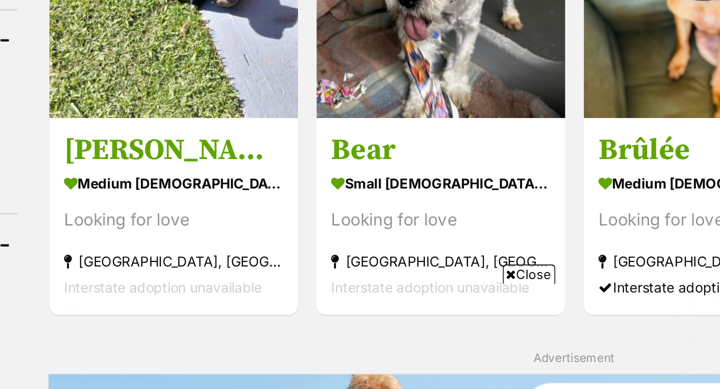
scroll to position [857, 0]
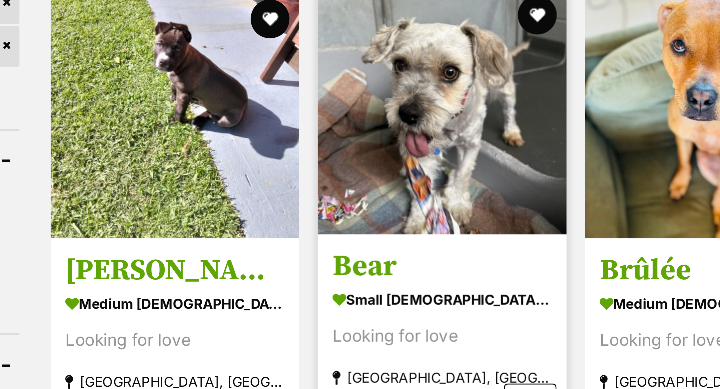
click at [360, 200] on img at bounding box center [375, 185] width 128 height 128
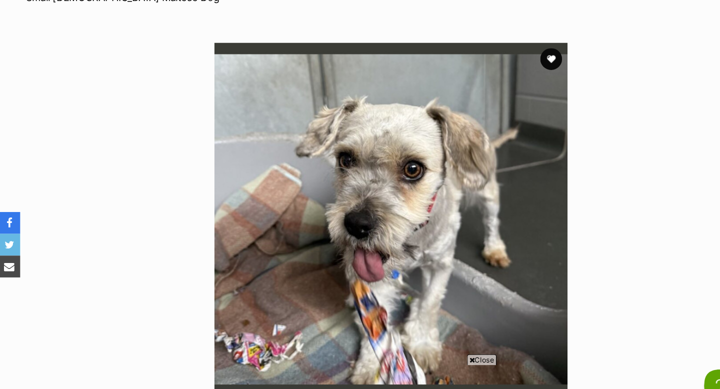
scroll to position [168, 0]
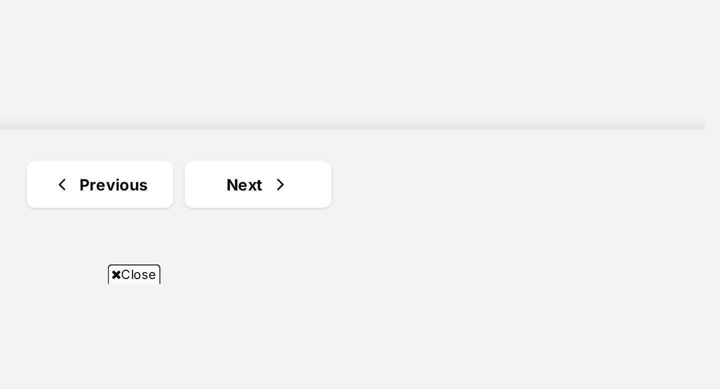
scroll to position [1701, 0]
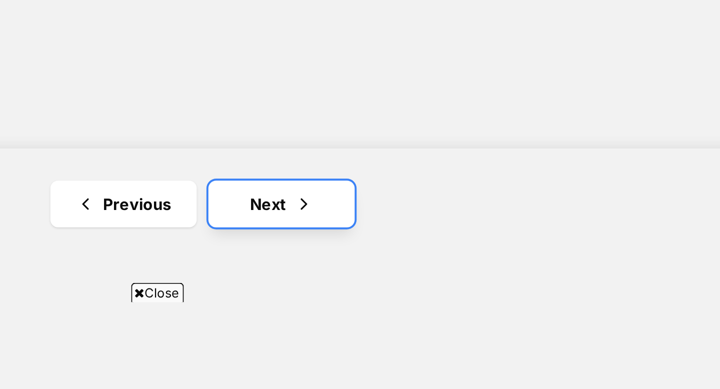
click at [474, 285] on link "Next" at bounding box center [483, 285] width 75 height 24
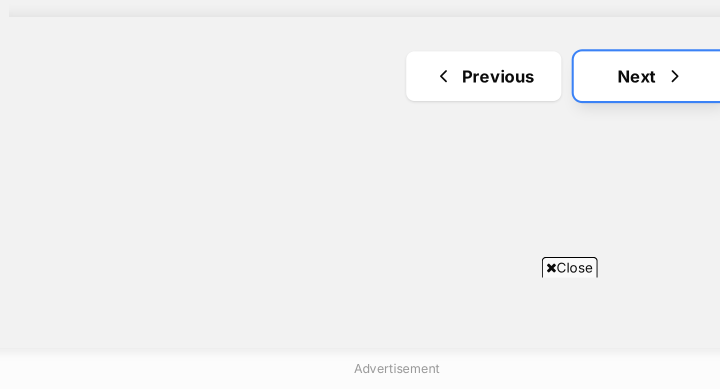
click at [484, 237] on link "Next" at bounding box center [483, 238] width 75 height 24
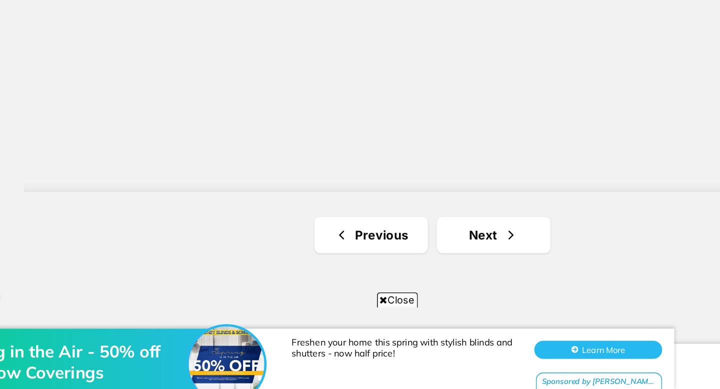
scroll to position [1769, 0]
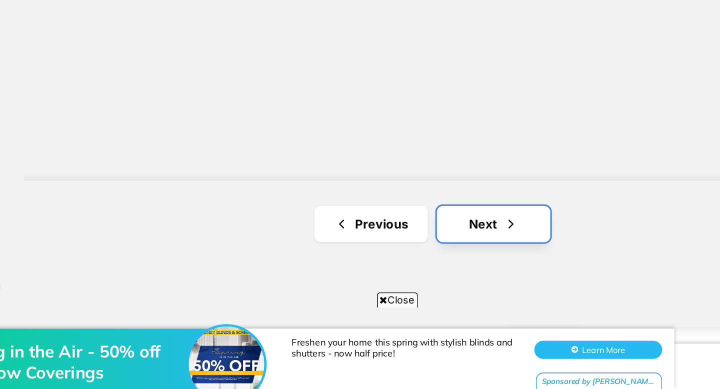
click at [478, 283] on link "Next" at bounding box center [483, 280] width 75 height 24
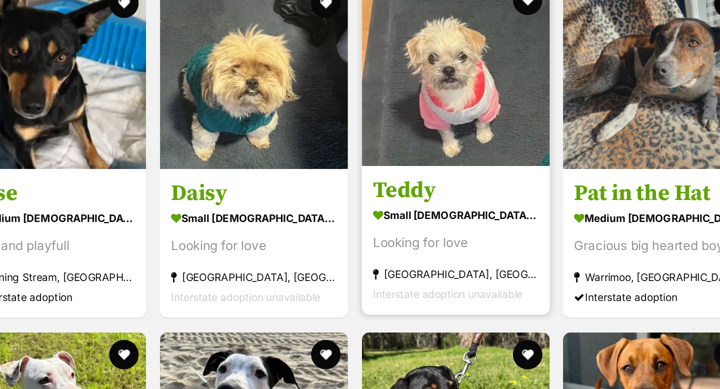
click at [536, 110] on img at bounding box center [512, 106] width 128 height 128
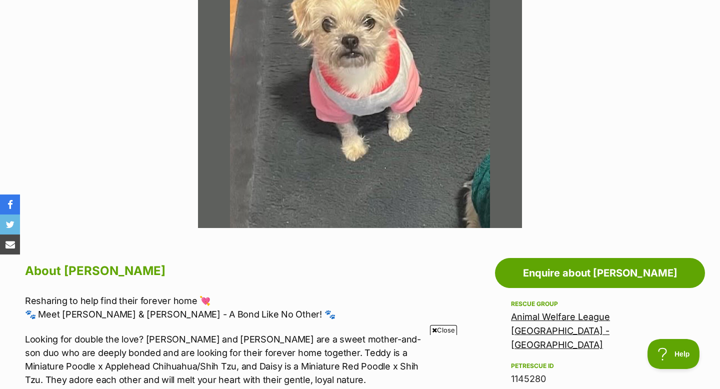
scroll to position [305, 0]
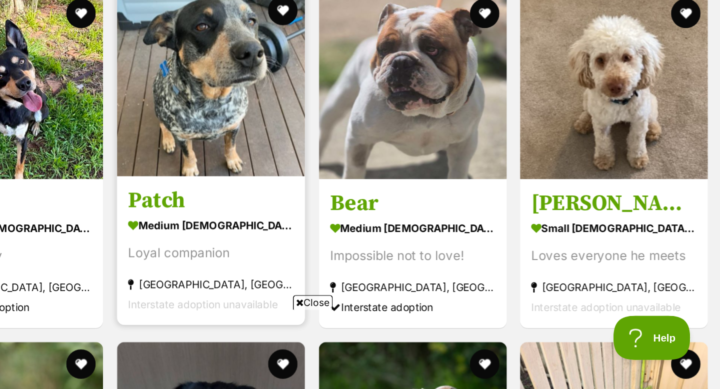
scroll to position [1201, 0]
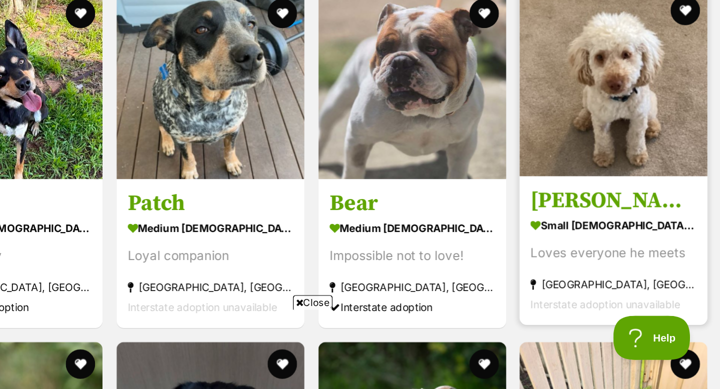
click at [605, 183] on img at bounding box center [648, 181] width 128 height 128
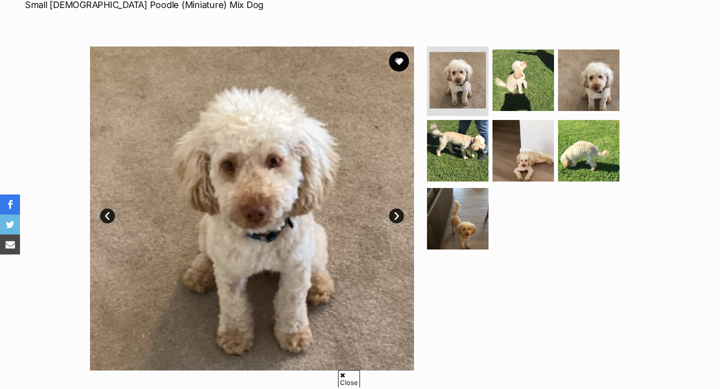
scroll to position [192, 0]
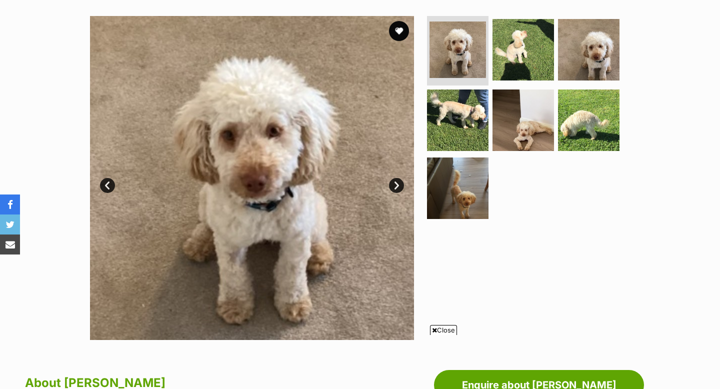
click at [395, 184] on link "Next" at bounding box center [396, 185] width 15 height 15
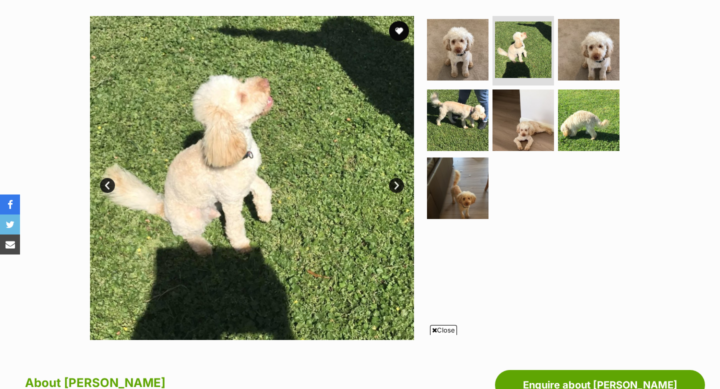
scroll to position [0, 0]
click at [398, 182] on link "Next" at bounding box center [396, 185] width 15 height 15
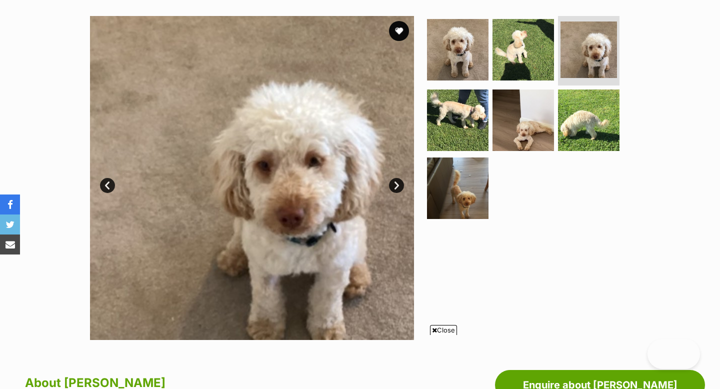
click at [398, 182] on link "Next" at bounding box center [396, 185] width 15 height 15
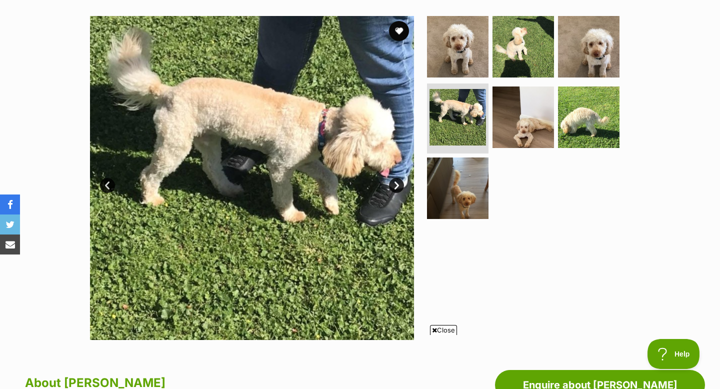
click at [398, 182] on link "Next" at bounding box center [396, 185] width 15 height 15
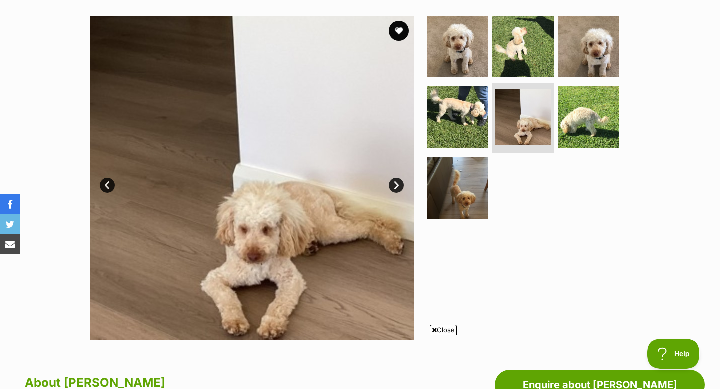
click at [398, 182] on link "Next" at bounding box center [396, 185] width 15 height 15
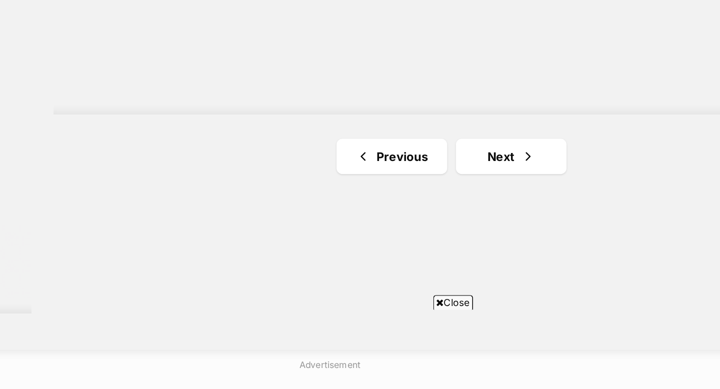
scroll to position [1756, 0]
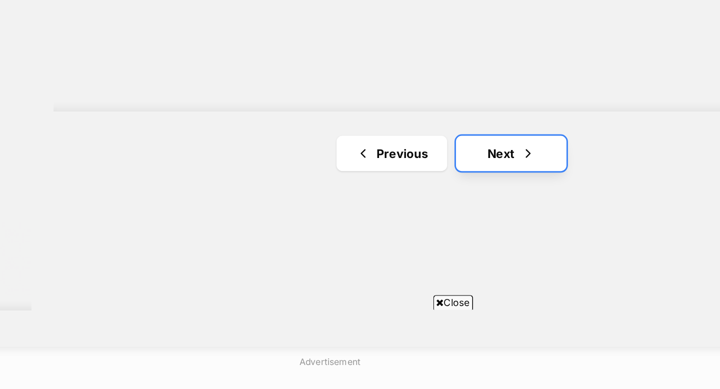
click at [475, 231] on link "Next" at bounding box center [483, 229] width 75 height 24
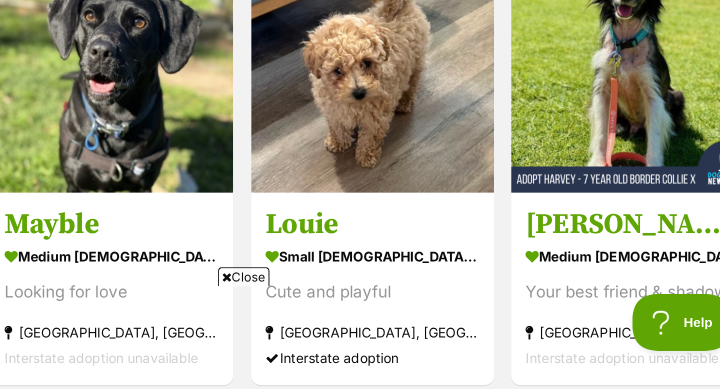
scroll to position [406, 0]
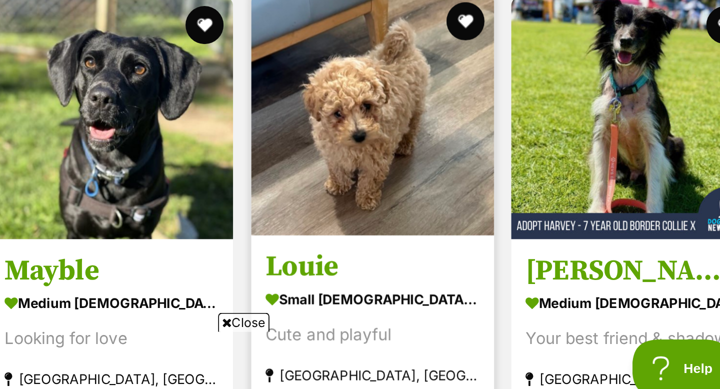
click at [530, 227] on img at bounding box center [512, 221] width 128 height 128
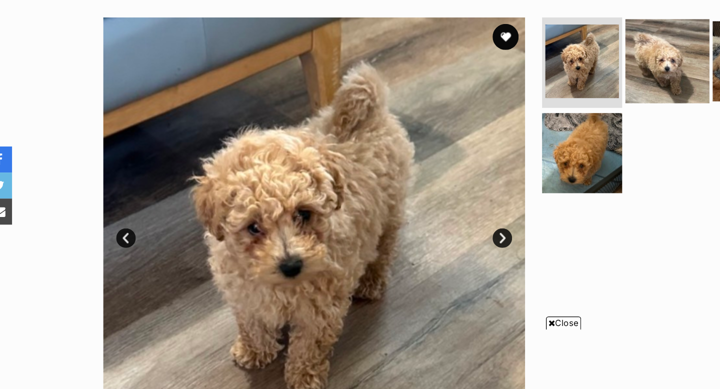
click at [532, 132] on img at bounding box center [523, 129] width 65 height 65
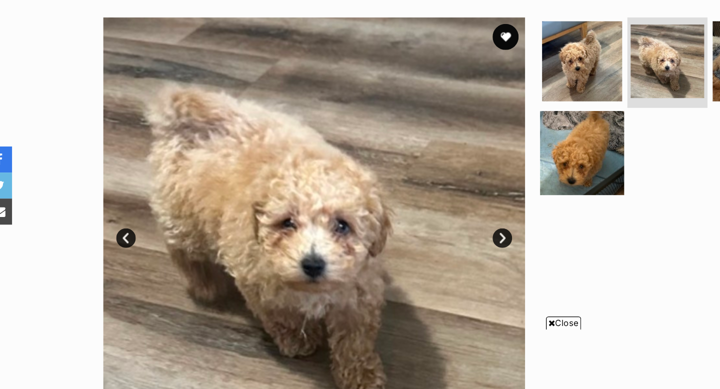
click at [514, 132] on img at bounding box center [523, 129] width 57 height 57
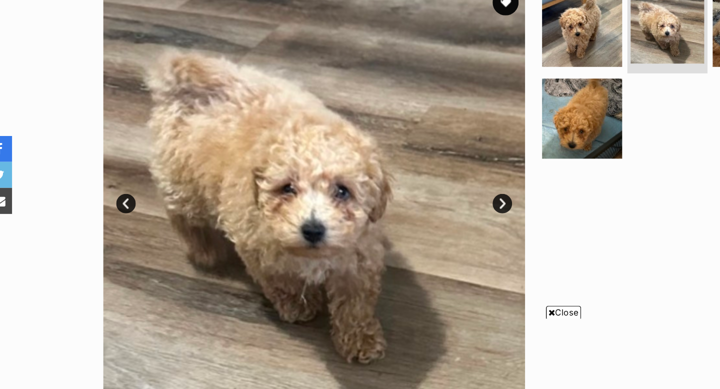
scroll to position [144, 0]
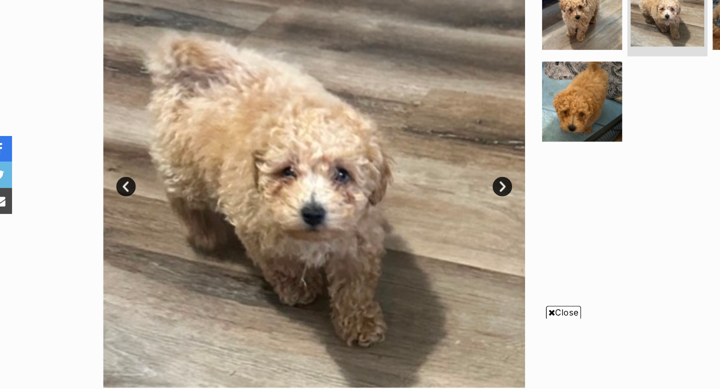
click at [395, 230] on link "Next" at bounding box center [396, 233] width 15 height 15
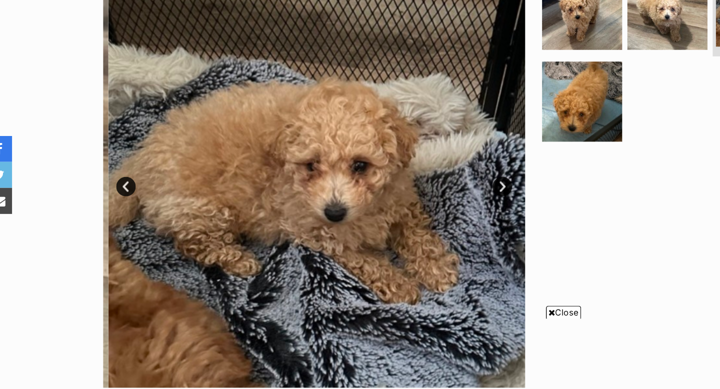
scroll to position [0, 0]
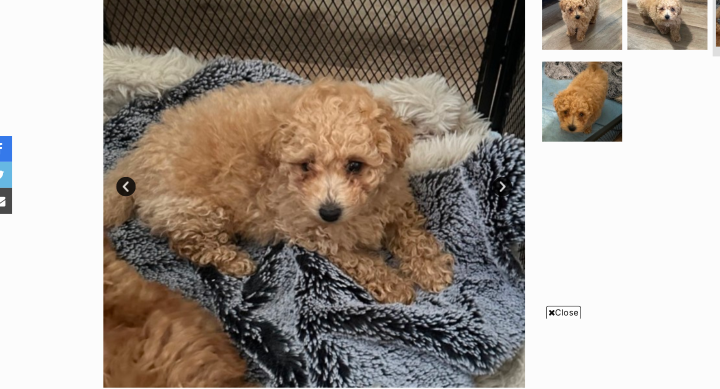
click at [395, 230] on link "Next" at bounding box center [396, 233] width 15 height 15
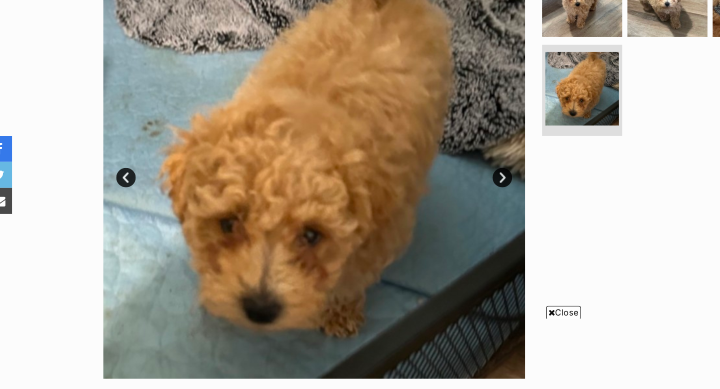
scroll to position [154, 0]
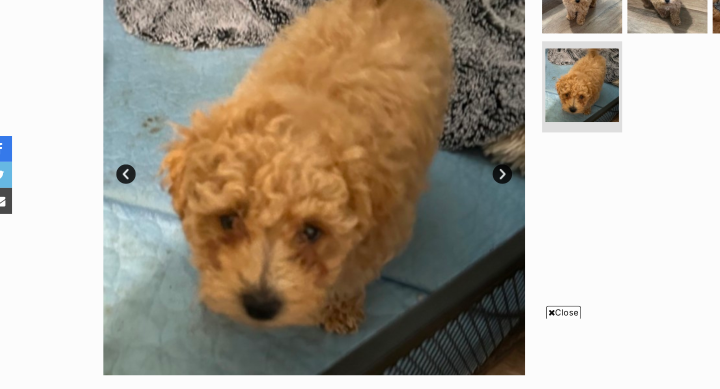
click at [396, 223] on link "Next" at bounding box center [396, 224] width 15 height 15
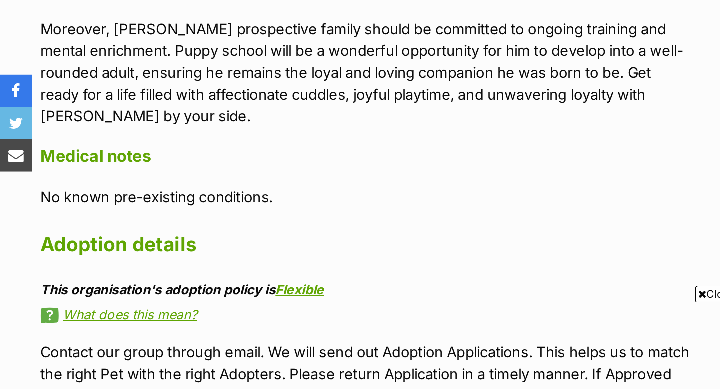
scroll to position [650, 0]
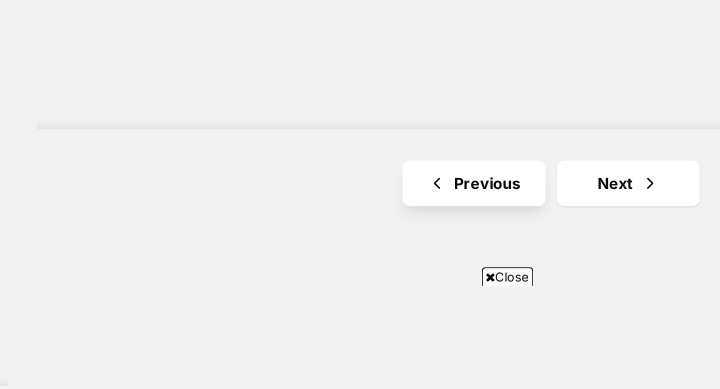
scroll to position [1709, 0]
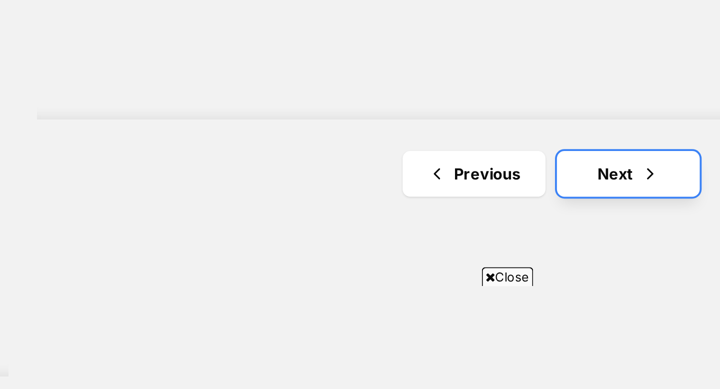
click at [466, 272] on link "Next" at bounding box center [483, 276] width 75 height 24
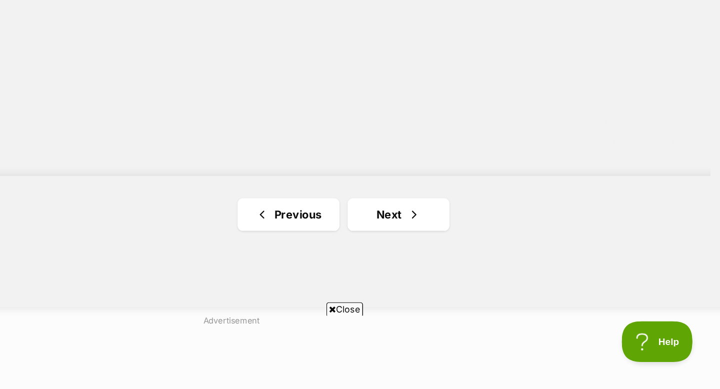
scroll to position [1799, 0]
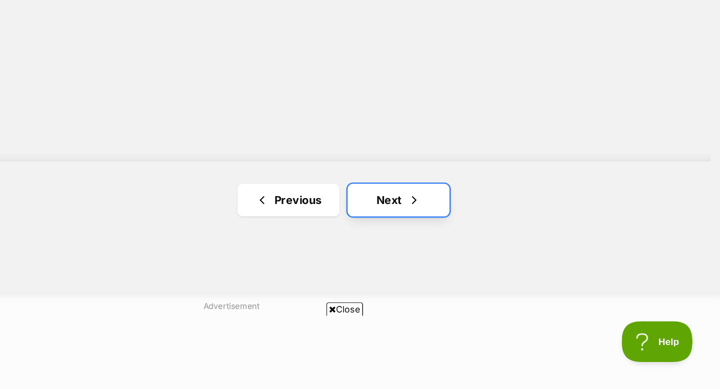
click at [472, 253] on link "Next" at bounding box center [483, 250] width 75 height 24
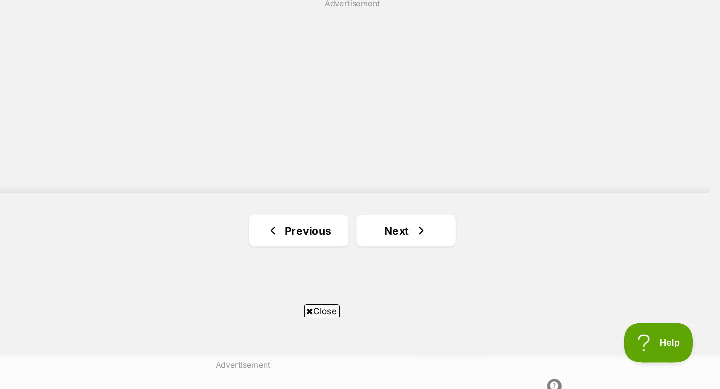
scroll to position [1751, 0]
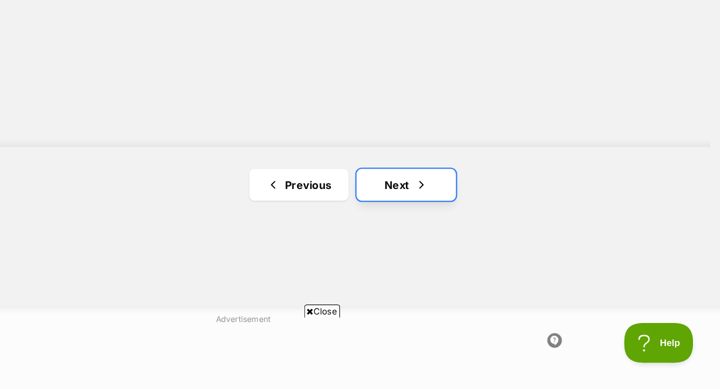
click at [482, 236] on link "Next" at bounding box center [483, 235] width 75 height 24
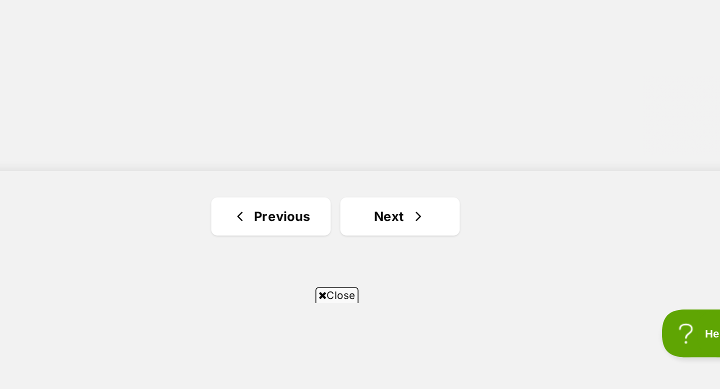
scroll to position [1746, 0]
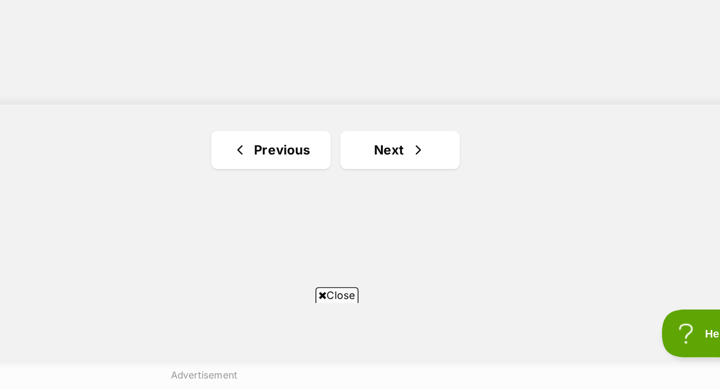
click at [479, 238] on link "Next" at bounding box center [483, 239] width 75 height 24
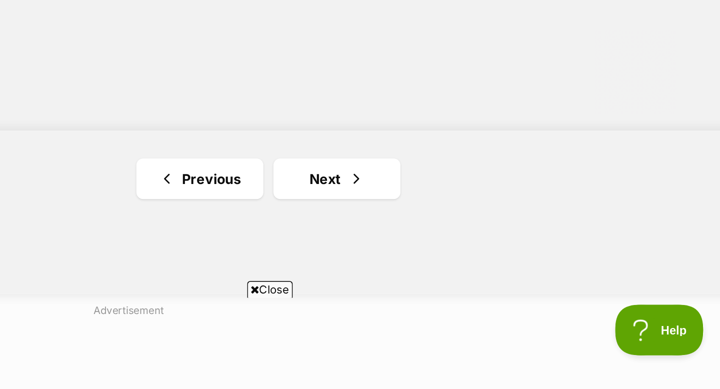
scroll to position [1786, 0]
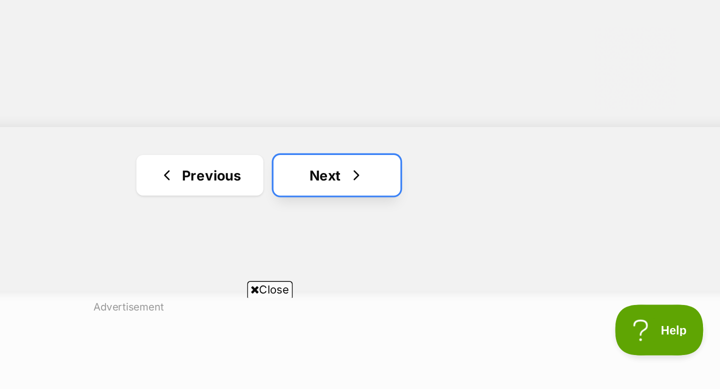
click at [487, 257] on link "Next" at bounding box center [483, 263] width 75 height 24
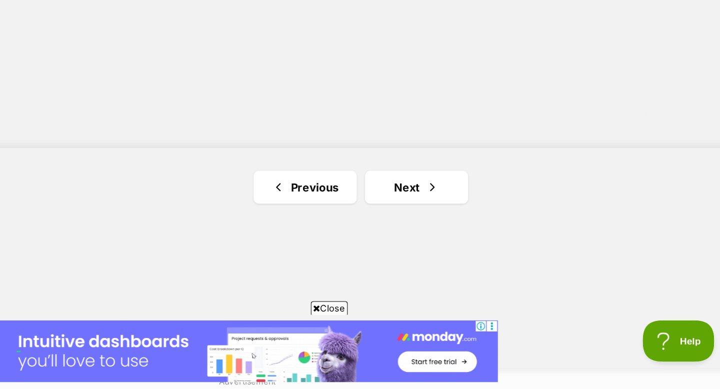
scroll to position [1774, 0]
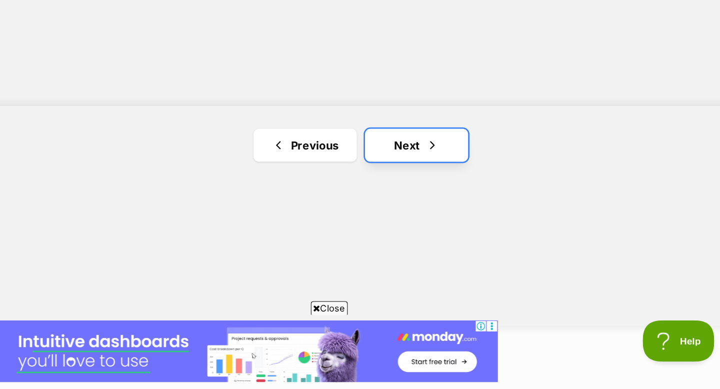
click at [475, 217] on link "Next" at bounding box center [483, 212] width 75 height 24
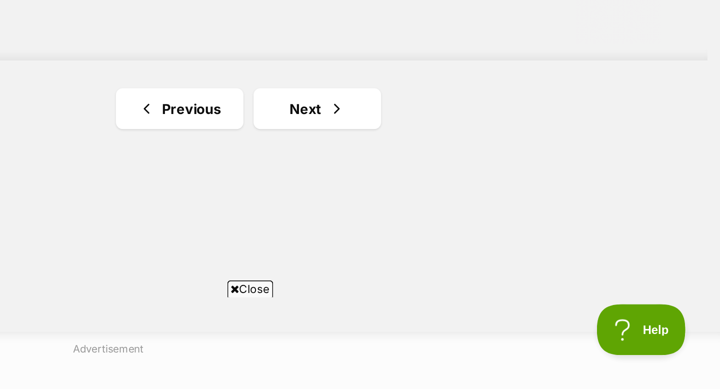
scroll to position [1791, 0]
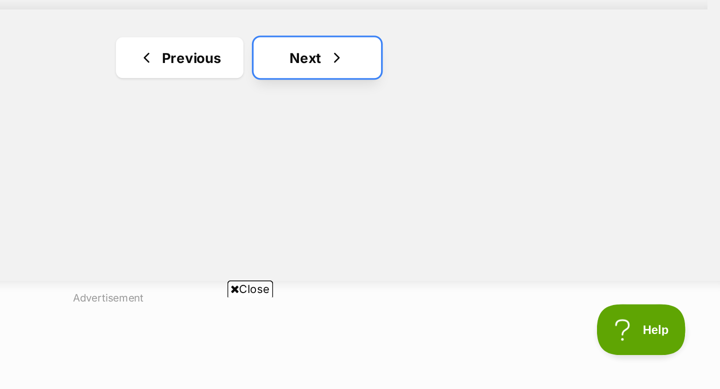
click at [479, 190] on link "Next" at bounding box center [483, 194] width 75 height 24
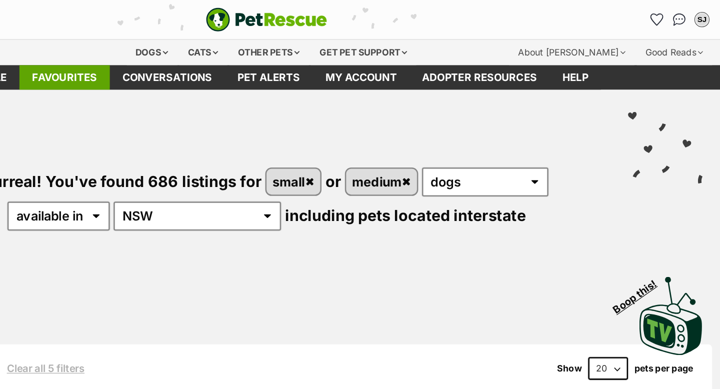
click at [219, 60] on link "Favourites" at bounding box center [201, 62] width 72 height 20
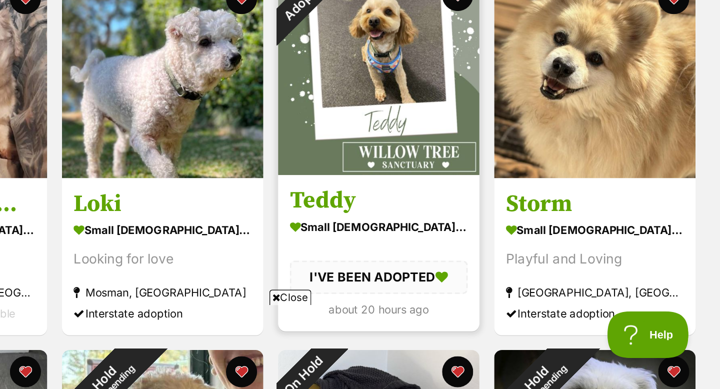
scroll to position [323, 0]
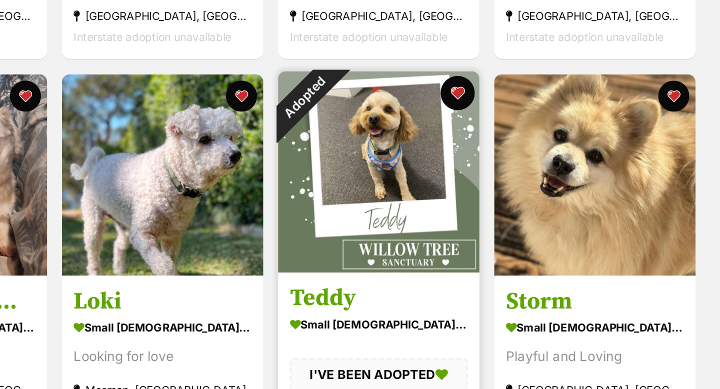
click at [551, 133] on button "favourite" at bounding box center [551, 135] width 22 height 22
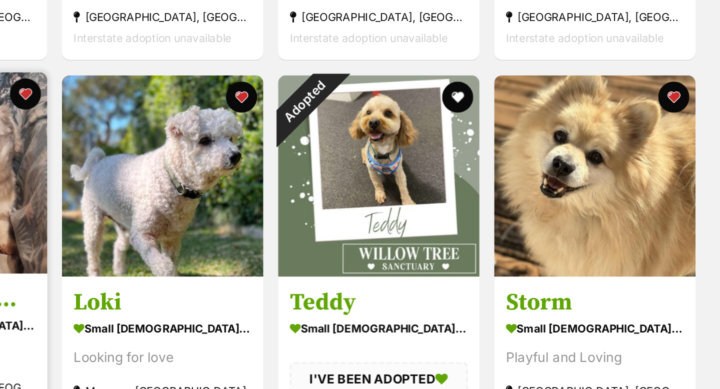
scroll to position [397, 0]
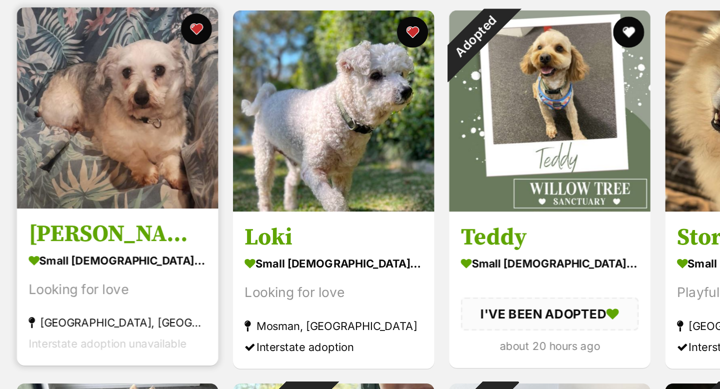
click at [260, 136] on img at bounding box center [223, 112] width 130 height 130
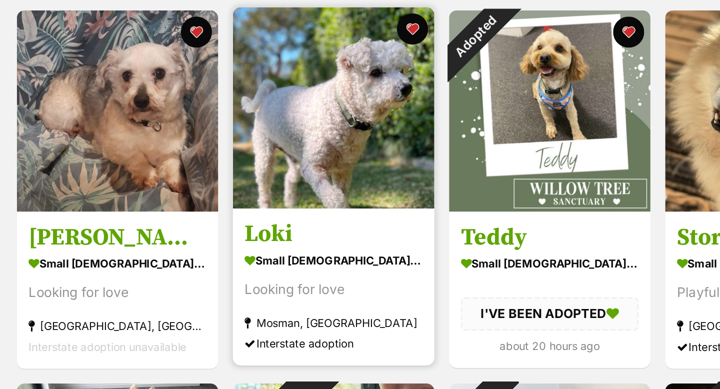
click at [357, 137] on img at bounding box center [362, 112] width 130 height 130
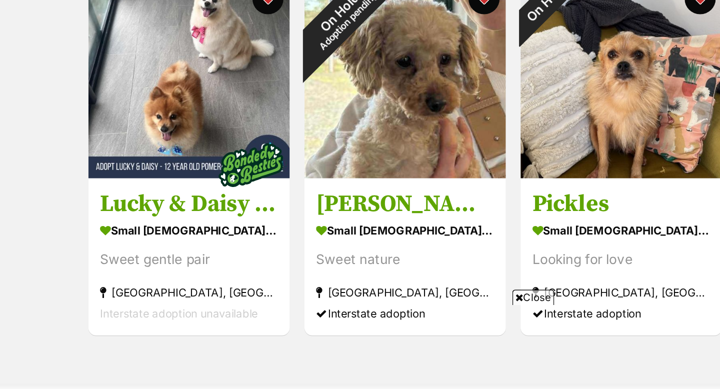
scroll to position [562, 0]
